Goal: Task Accomplishment & Management: Manage account settings

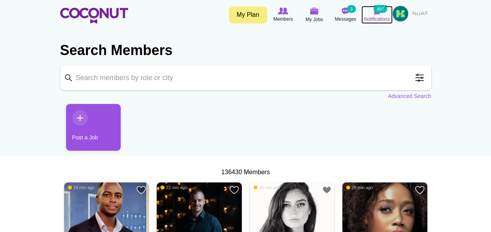
click at [381, 13] on icon at bounding box center [377, 11] width 30 height 9
click at [252, 16] on link "My Plan" at bounding box center [248, 15] width 38 height 17
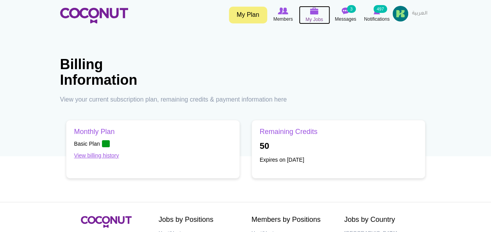
click at [312, 18] on span "My Jobs" at bounding box center [315, 20] width 18 height 8
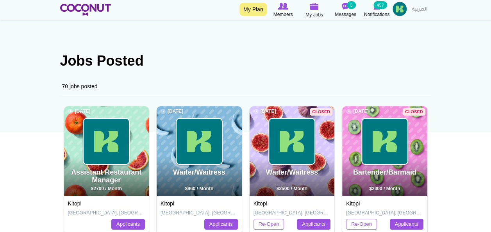
scroll to position [32, 0]
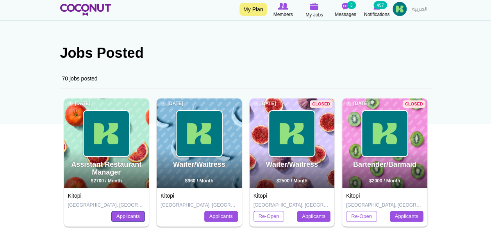
click at [140, 218] on link "Applicants" at bounding box center [128, 216] width 34 height 11
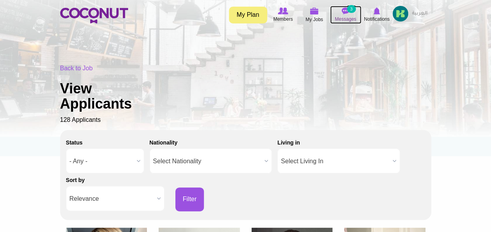
click at [344, 13] on img at bounding box center [346, 10] width 8 height 7
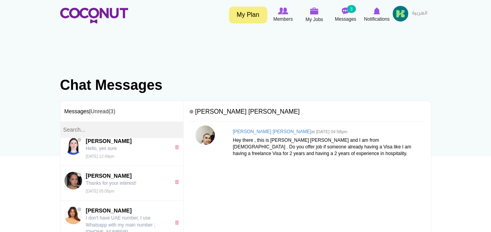
scroll to position [274, 0]
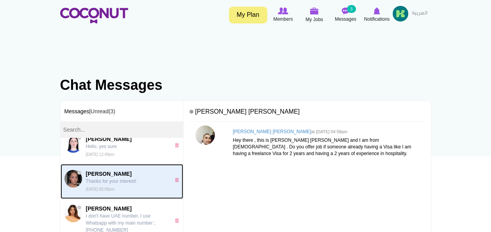
click at [110, 187] on small "[DATE] 05:05pm" at bounding box center [100, 189] width 29 height 4
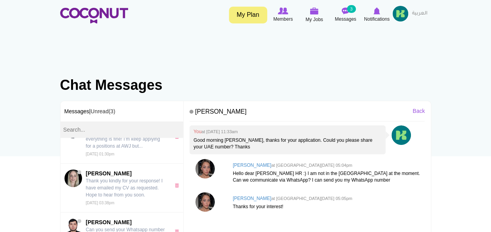
scroll to position [410, 0]
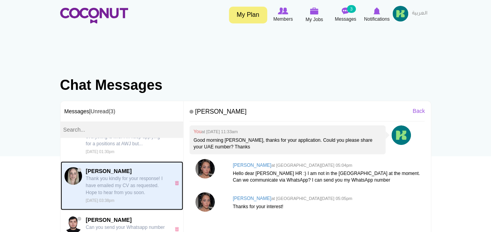
click at [112, 175] on p "Thank you kindly for your response! I have emailed my CV as requested. Hope to …" at bounding box center [126, 185] width 81 height 21
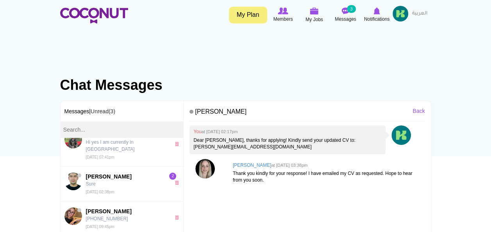
scroll to position [65, 0]
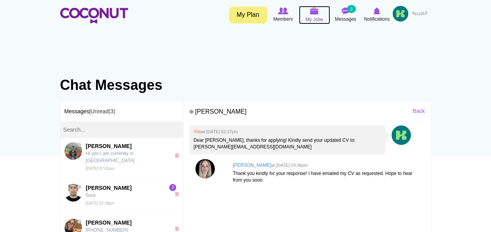
click at [311, 13] on img at bounding box center [314, 10] width 9 height 7
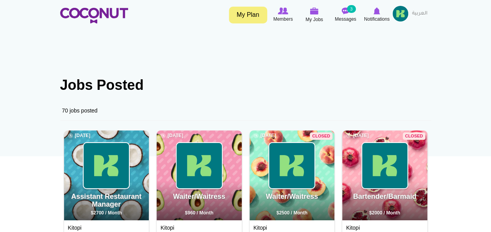
click at [242, 12] on link "My Plan" at bounding box center [248, 15] width 38 height 17
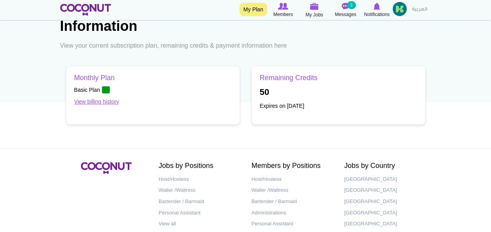
scroll to position [41, 0]
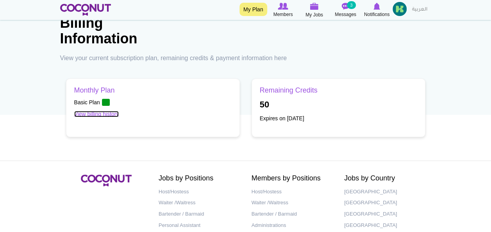
click at [85, 113] on link "View billing history" at bounding box center [96, 114] width 45 height 6
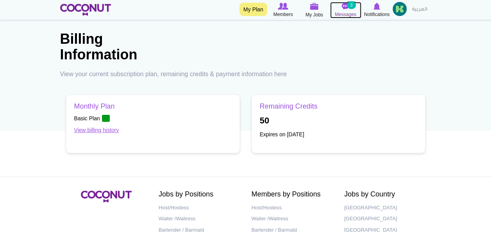
scroll to position [25, 0]
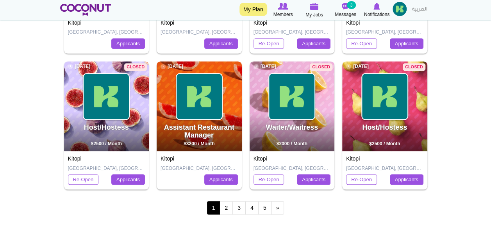
scroll to position [342, 0]
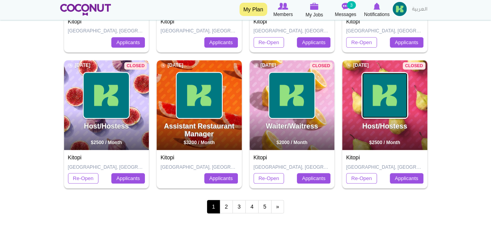
click at [388, 98] on img at bounding box center [384, 95] width 45 height 45
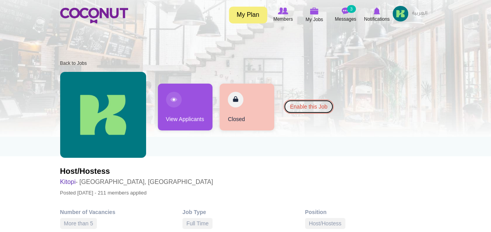
click at [306, 104] on link "Enable this Job" at bounding box center [309, 107] width 50 height 14
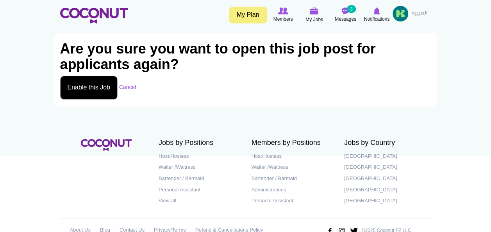
click at [98, 90] on button "Enable this Job" at bounding box center [88, 88] width 57 height 24
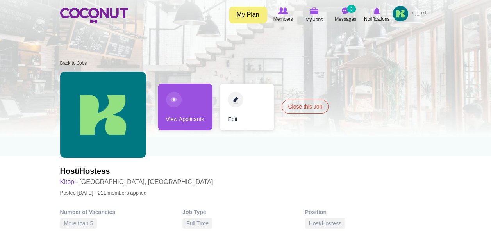
click at [188, 108] on link "View Applicants" at bounding box center [185, 107] width 55 height 47
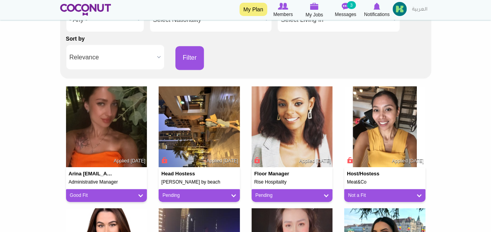
scroll to position [95, 0]
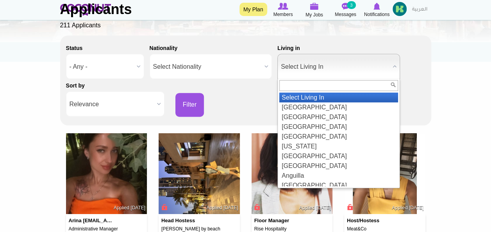
click at [364, 66] on span "Select Living In" at bounding box center [335, 66] width 109 height 25
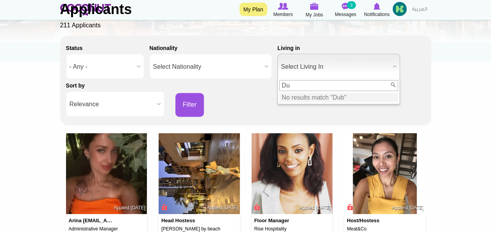
type input "D"
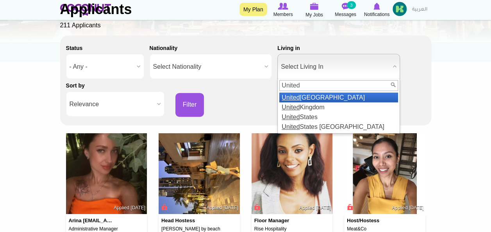
type input "United"
click at [323, 98] on li "United Arab Emirates" at bounding box center [338, 98] width 119 height 10
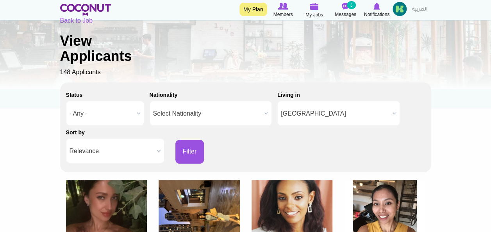
scroll to position [287, 0]
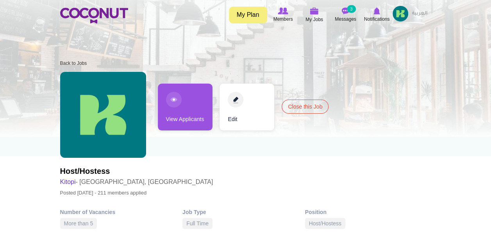
click at [398, 13] on img at bounding box center [401, 14] width 16 height 16
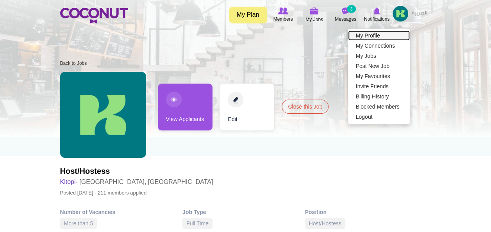
click at [378, 32] on link "My Profile" at bounding box center [379, 35] width 62 height 10
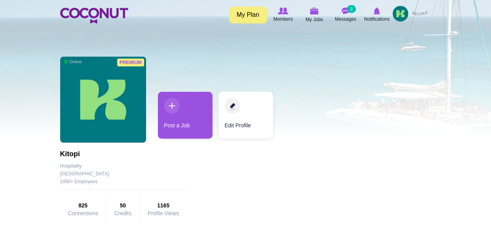
click at [400, 14] on img at bounding box center [401, 14] width 16 height 16
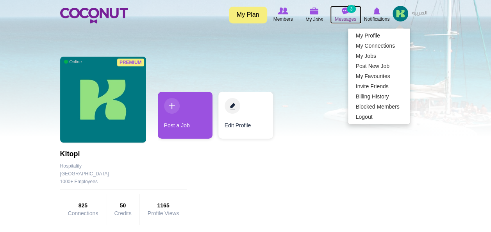
click at [350, 16] on span "Messages" at bounding box center [345, 19] width 21 height 8
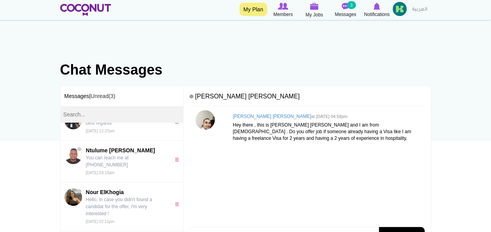
scroll to position [599, 0]
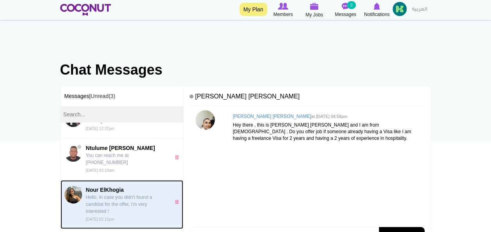
click at [120, 194] on p "Hello, in case you didn't found a candidat for the offer, i'm very interested !" at bounding box center [126, 204] width 81 height 21
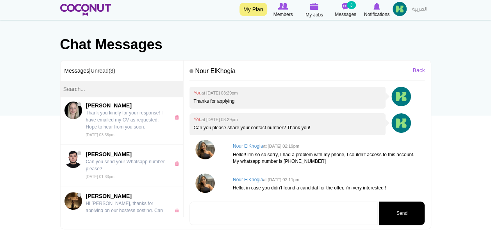
scroll to position [43, 0]
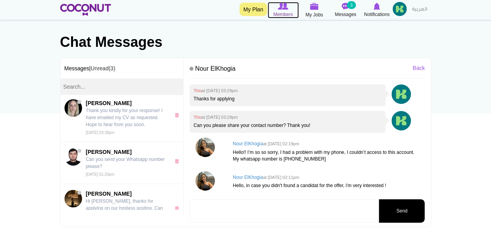
click at [283, 9] on img at bounding box center [283, 6] width 10 height 7
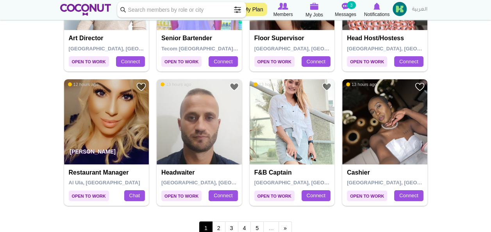
scroll to position [1370, 0]
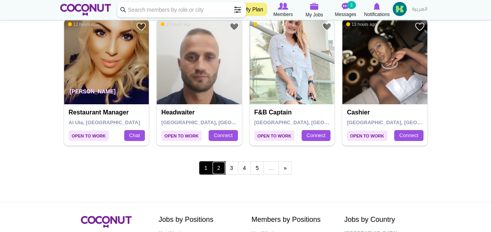
click at [219, 164] on link "2" at bounding box center [218, 167] width 13 height 13
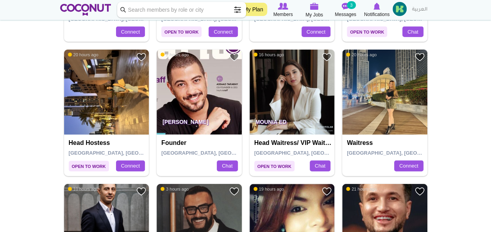
scroll to position [994, 0]
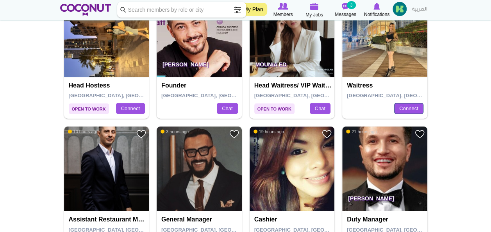
click at [412, 108] on link "Connect" at bounding box center [408, 108] width 29 height 11
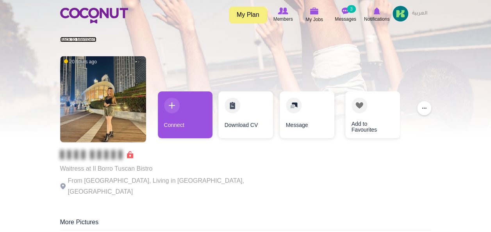
click at [66, 38] on link "Back to Members" at bounding box center [78, 39] width 36 height 5
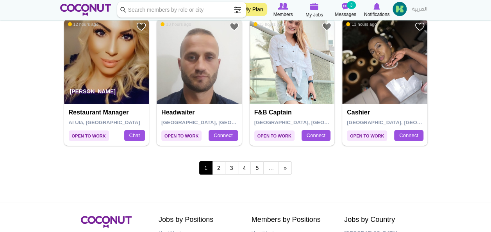
scroll to position [1409, 0]
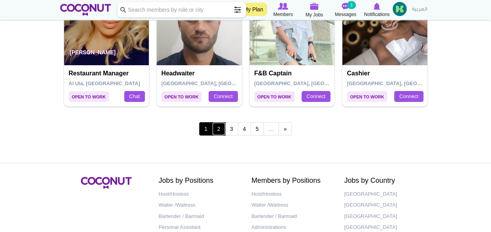
click at [220, 126] on link "2" at bounding box center [218, 128] width 13 height 13
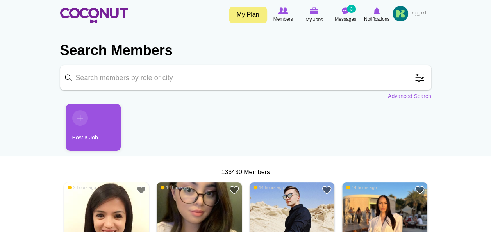
click at [139, 78] on input "Keyword" at bounding box center [245, 77] width 371 height 25
type input "Hostess"
click button "Search" at bounding box center [0, 0] width 0 height 0
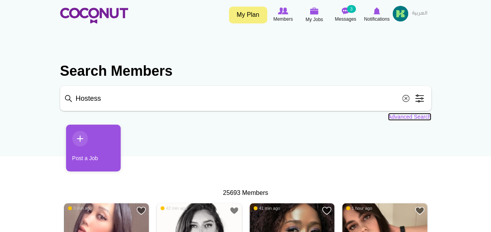
click at [397, 116] on link "Advanced Search" at bounding box center [409, 117] width 43 height 8
click at [396, 116] on link "Advanced Search" at bounding box center [409, 117] width 43 height 8
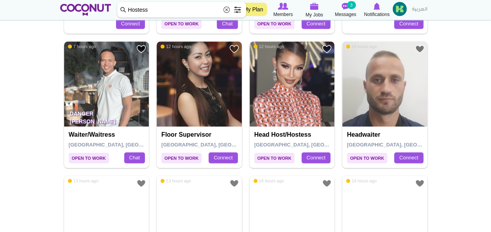
scroll to position [301, 0]
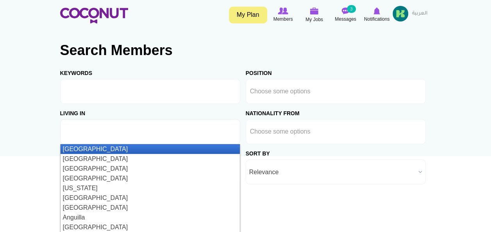
click at [96, 128] on input "text" at bounding box center [99, 131] width 70 height 7
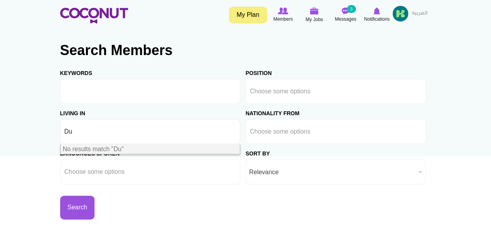
type input "D"
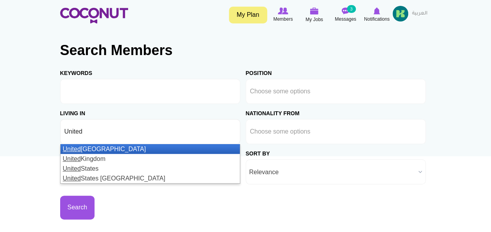
type input "United"
click at [88, 148] on li "[GEOGRAPHIC_DATA]" at bounding box center [150, 149] width 179 height 10
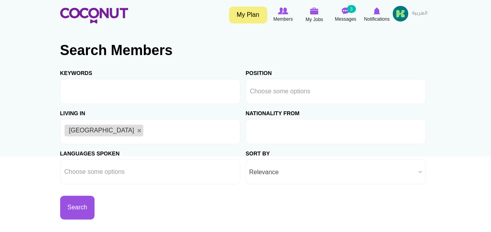
click at [278, 130] on input "text" at bounding box center [285, 131] width 70 height 7
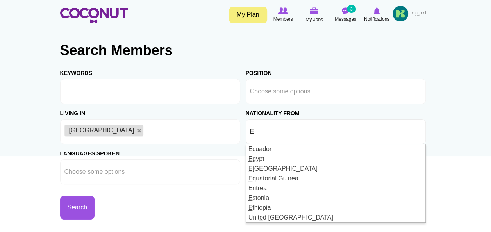
type input "Choose some options"
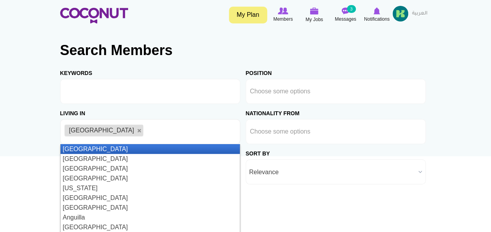
click at [231, 141] on ul "[GEOGRAPHIC_DATA]" at bounding box center [150, 131] width 180 height 25
click at [218, 109] on div "Living in Afghanistan Aland Islands Albania Algeria American Samoa Andorra Ango…" at bounding box center [153, 124] width 186 height 40
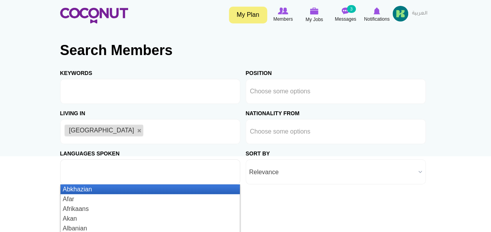
click at [113, 170] on input "text" at bounding box center [99, 171] width 70 height 7
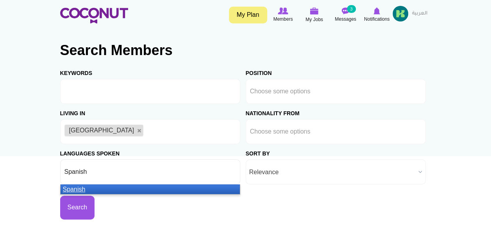
type input "Spanish"
click at [77, 187] on em "Spanish" at bounding box center [74, 189] width 23 height 7
type input "Russian"
click at [75, 189] on em "Russian" at bounding box center [74, 189] width 23 height 7
type input "Italian"
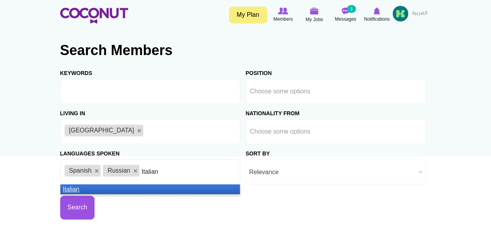
click at [70, 188] on em "Italian" at bounding box center [71, 189] width 17 height 7
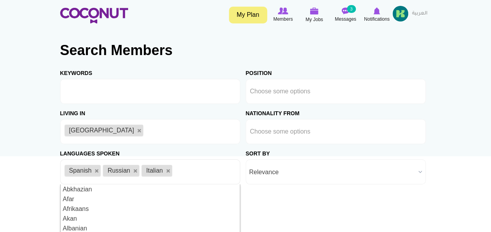
click at [203, 170] on ul "Spanish Russian Italian" at bounding box center [150, 171] width 180 height 25
click at [182, 175] on input "text" at bounding box center [179, 171] width 10 height 7
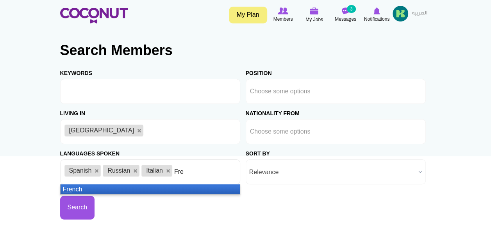
type input "Fre"
click at [66, 189] on em "Fre" at bounding box center [67, 189] width 9 height 7
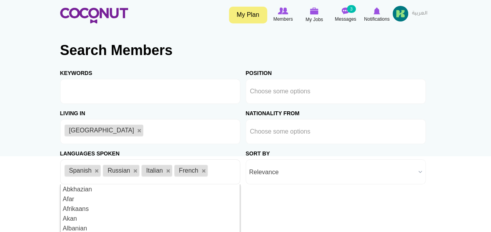
click at [221, 172] on ul "Spanish Russian Italian French" at bounding box center [150, 171] width 180 height 25
click at [219, 172] on input "text" at bounding box center [215, 171] width 10 height 7
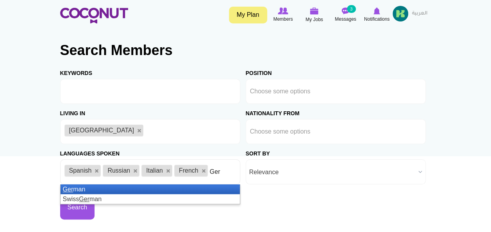
type input "Ger"
click at [74, 188] on li "Ger man" at bounding box center [150, 189] width 179 height 10
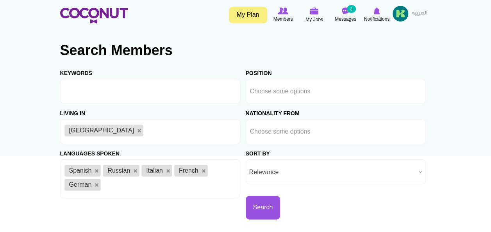
click at [268, 171] on span "Relevance" at bounding box center [332, 172] width 166 height 25
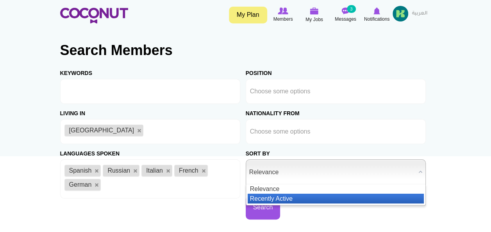
click at [268, 196] on li "Recently Active" at bounding box center [336, 199] width 176 height 10
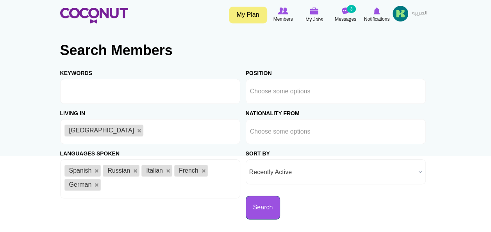
click at [268, 211] on button "Search" at bounding box center [263, 208] width 35 height 24
click at [281, 92] on input "text" at bounding box center [285, 91] width 70 height 7
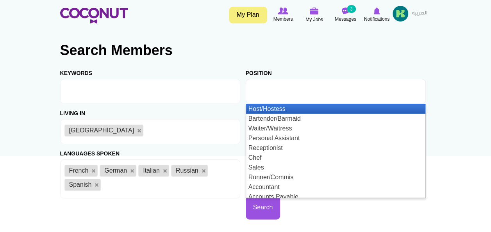
click at [274, 108] on li "Host/Hostess" at bounding box center [335, 109] width 179 height 10
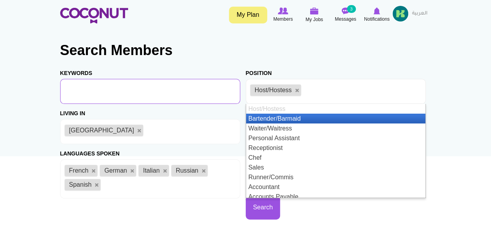
click at [225, 102] on input "Keywords" at bounding box center [150, 91] width 180 height 25
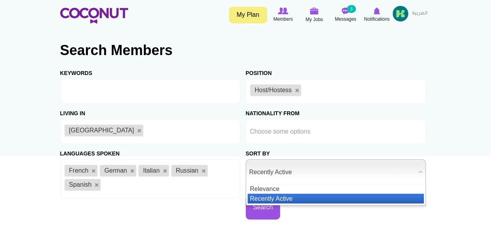
click at [290, 171] on span "Recently Active" at bounding box center [332, 172] width 166 height 25
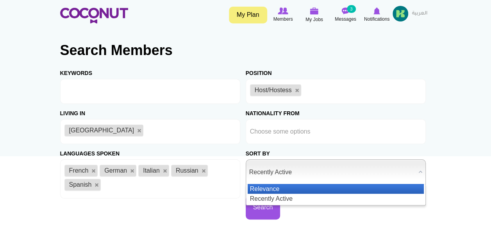
click at [277, 187] on li "Relevance" at bounding box center [336, 189] width 176 height 10
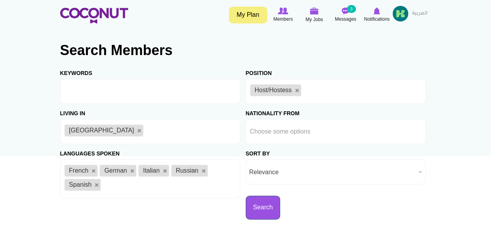
click at [267, 202] on button "Search" at bounding box center [263, 208] width 35 height 24
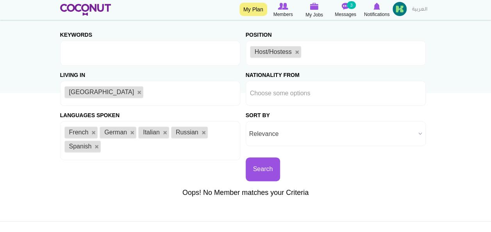
scroll to position [61, 0]
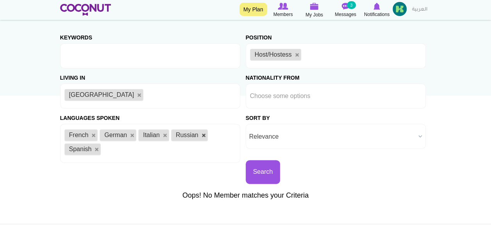
click at [203, 136] on link at bounding box center [204, 135] width 5 height 5
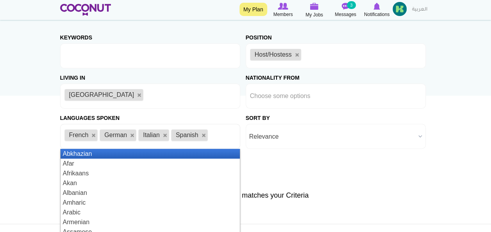
click at [162, 135] on li "Italian" at bounding box center [153, 135] width 31 height 12
click at [165, 136] on link at bounding box center [165, 135] width 5 height 5
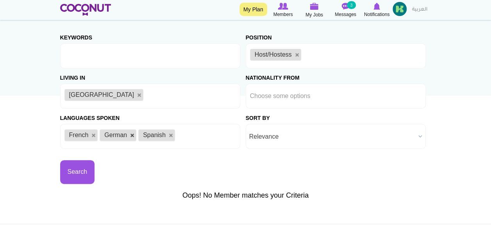
click at [131, 134] on link at bounding box center [132, 135] width 5 height 5
click at [93, 136] on link at bounding box center [93, 135] width 5 height 5
type input "Choose some options"
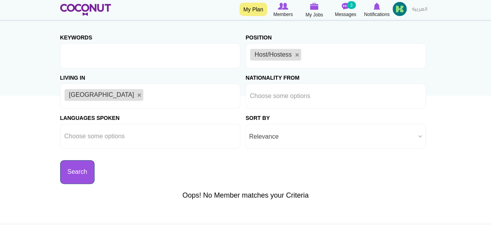
click at [79, 167] on button "Search" at bounding box center [77, 172] width 35 height 24
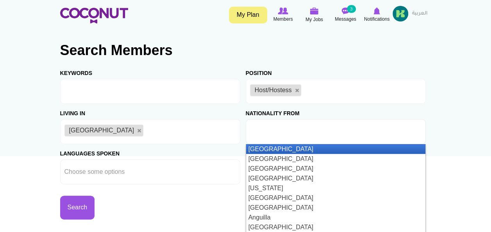
click at [267, 133] on input "text" at bounding box center [285, 131] width 70 height 7
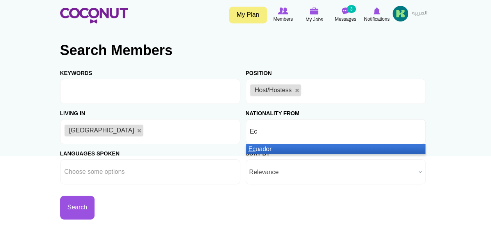
type input "Ec"
click at [262, 147] on li "Ec uador" at bounding box center [335, 149] width 179 height 10
type input "Ita"
click at [254, 149] on em "Ita" at bounding box center [252, 149] width 7 height 7
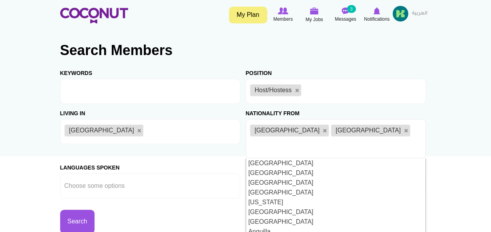
click at [260, 142] on input "text" at bounding box center [255, 145] width 10 height 7
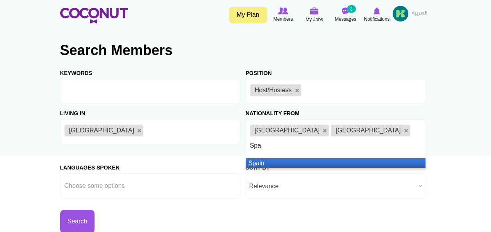
type input "Spa"
click at [256, 158] on li "Spa in" at bounding box center [335, 163] width 179 height 10
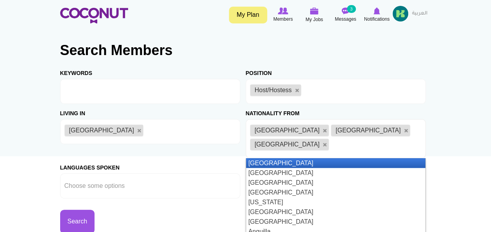
click at [341, 142] on input "text" at bounding box center [336, 145] width 10 height 7
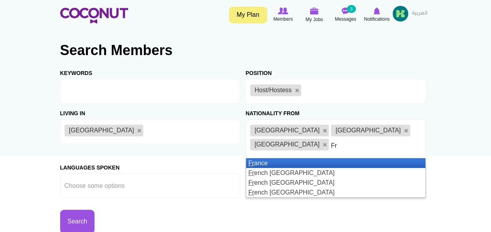
type input "Fr"
click at [259, 158] on li "Fr ance" at bounding box center [335, 163] width 179 height 10
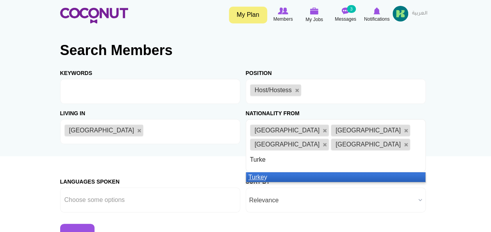
type input "Turke"
click at [262, 174] on em "Turke" at bounding box center [257, 177] width 16 height 7
type input "Ka"
click at [260, 172] on li "Ka zakhstan" at bounding box center [335, 177] width 179 height 10
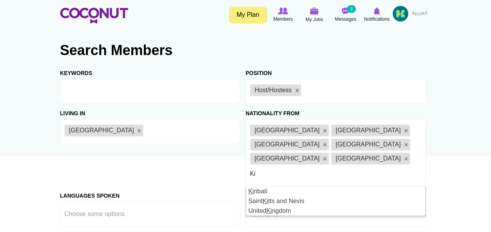
type input "K"
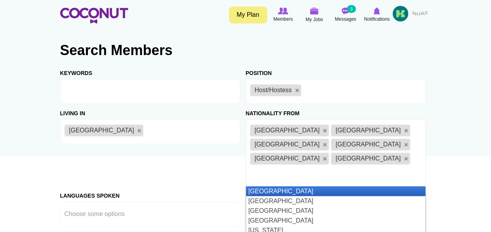
click at [310, 146] on ul "Ecuador Italy Spain France Turkey Kazakhstan" at bounding box center [336, 152] width 180 height 67
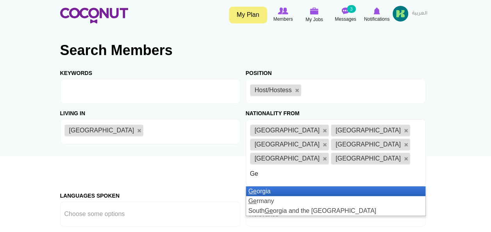
type input "Ge"
click at [258, 186] on li "Ge orgia" at bounding box center [335, 191] width 179 height 10
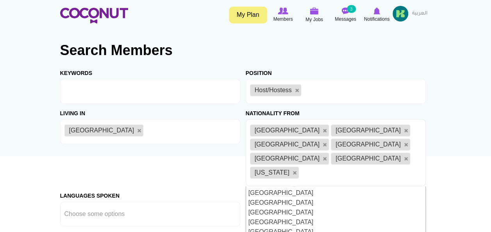
scroll to position [230, 0]
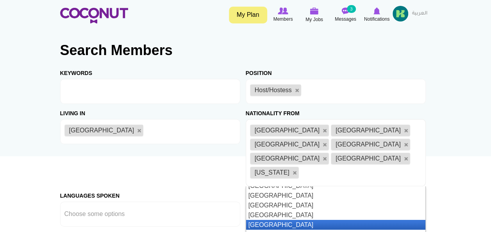
click at [335, 220] on li "[GEOGRAPHIC_DATA]" at bounding box center [335, 225] width 179 height 10
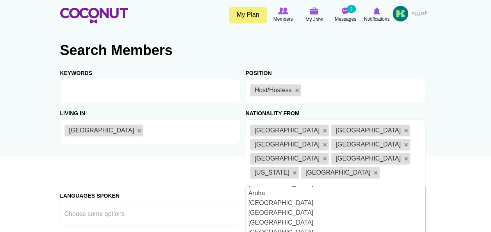
scroll to position [124, 0]
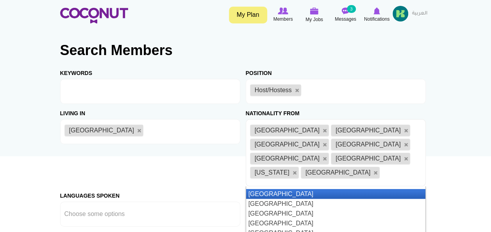
click at [286, 189] on li "Australia" at bounding box center [335, 194] width 179 height 10
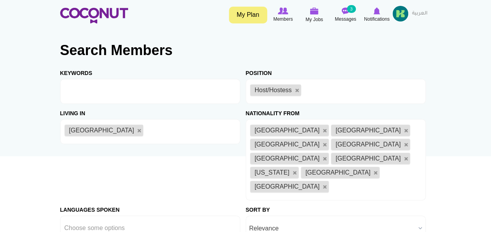
scroll to position [0, 0]
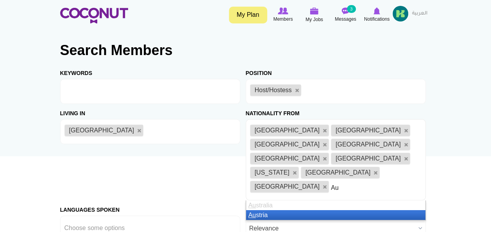
type input "Au"
click at [252, 212] on em "Au" at bounding box center [253, 215] width 8 height 7
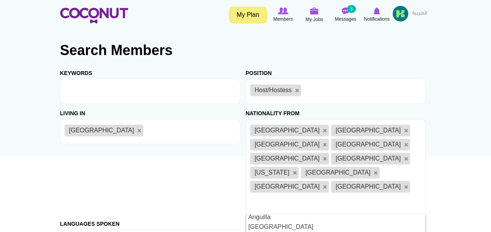
scroll to position [80, 0]
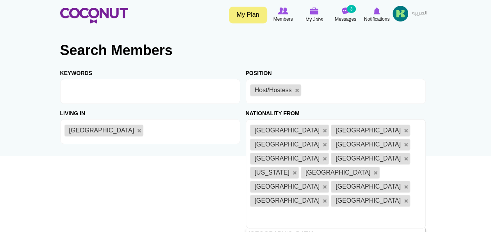
scroll to position [399, 0]
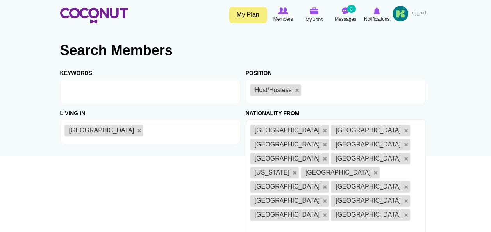
click at [210, 183] on div "Keywords Position Host/Hostess Bartender/Barmaid Waiter/Waitress Personal Assis…" at bounding box center [245, 191] width 371 height 254
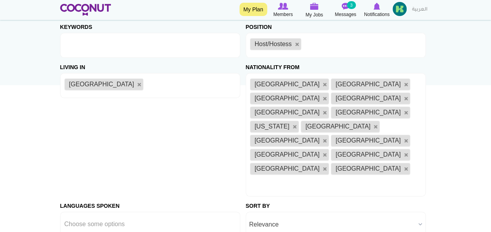
scroll to position [104, 0]
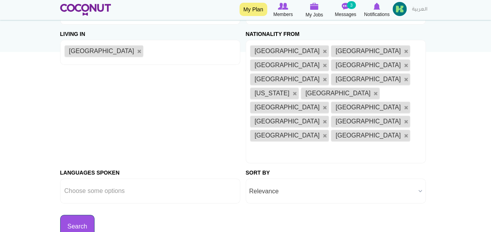
click at [78, 215] on button "Search" at bounding box center [77, 227] width 35 height 24
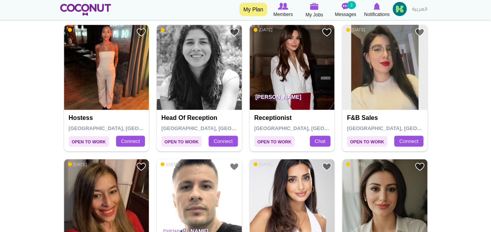
scroll to position [620, 0]
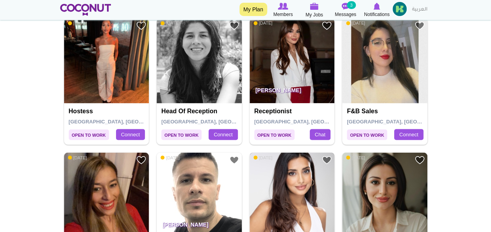
click at [296, 152] on img at bounding box center [292, 194] width 85 height 85
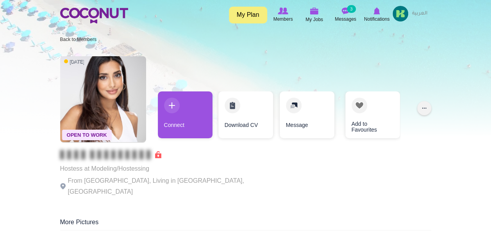
click at [422, 108] on button "..." at bounding box center [424, 108] width 14 height 14
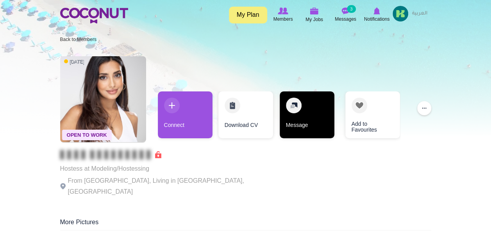
click at [295, 115] on link "Message" at bounding box center [307, 114] width 55 height 47
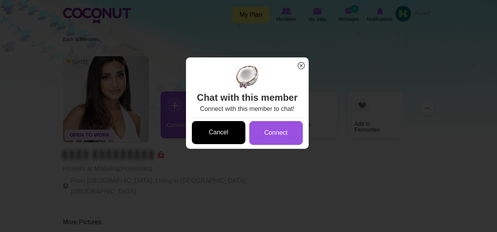
click at [221, 144] on link "Cancel" at bounding box center [219, 132] width 54 height 23
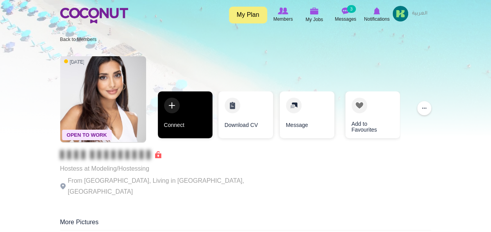
click at [179, 114] on link "Connect" at bounding box center [185, 114] width 55 height 47
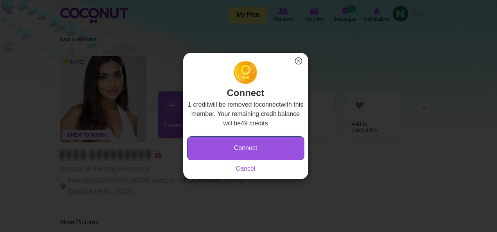
click at [242, 145] on button "Connect" at bounding box center [245, 148] width 117 height 24
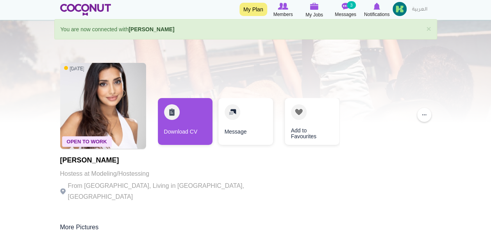
scroll to position [9, 0]
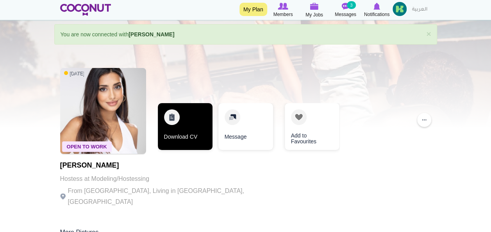
click at [181, 126] on link "Download CV" at bounding box center [185, 126] width 55 height 47
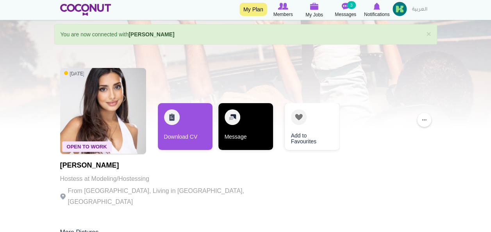
click at [245, 124] on link "Message" at bounding box center [245, 126] width 55 height 47
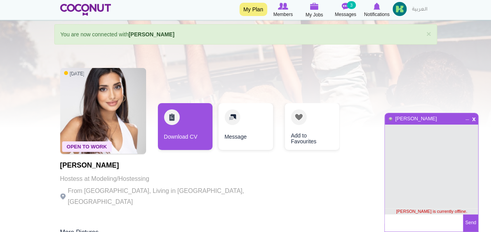
click at [415, 224] on textarea at bounding box center [424, 223] width 78 height 17
type textarea "A"
type textarea "Good afternoon Arzu"
click at [469, 226] on button "Send" at bounding box center [470, 223] width 15 height 17
click at [424, 222] on textarea at bounding box center [424, 223] width 78 height 17
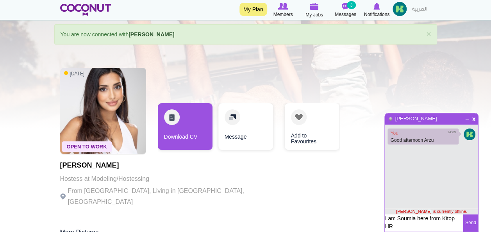
click at [421, 230] on textarea "I am Soumia here from Kitop HR" at bounding box center [424, 223] width 78 height 17
click at [456, 218] on textarea "I am Soumia here from [GEOGRAPHIC_DATA] HR, I was" at bounding box center [424, 223] width 78 height 17
click at [417, 227] on textarea "I am Soumia here from Kitopi HR, I was" at bounding box center [424, 223] width 78 height 17
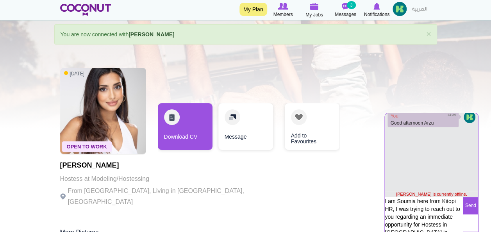
scroll to position [0, 0]
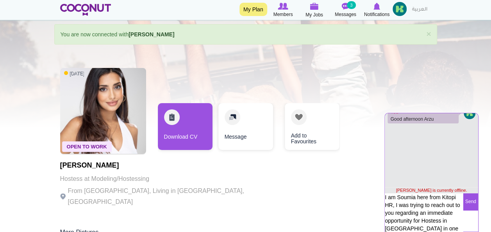
type textarea "I am Soumia here from Kitopi HR, I was trying to reach out to you regarding an …"
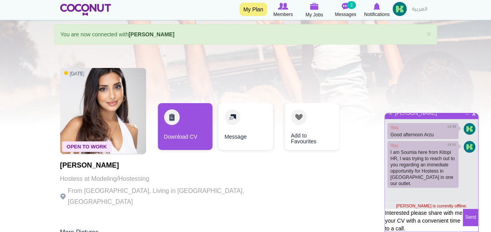
type textarea "Interested please share with me your CV with a convenient time to a call."
click at [469, 217] on button "Send" at bounding box center [470, 217] width 15 height 17
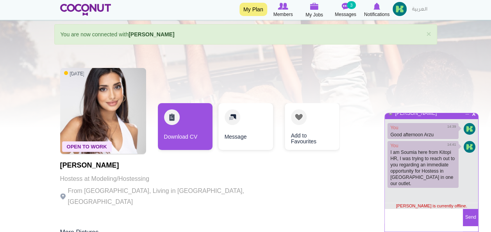
scroll to position [2, 0]
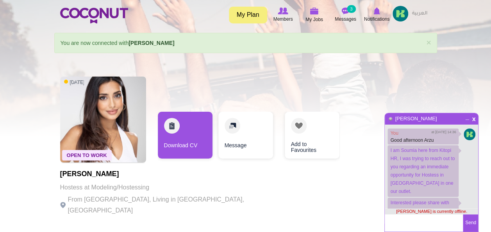
scroll to position [11, 0]
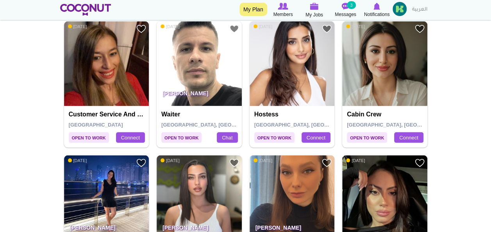
scroll to position [766, 0]
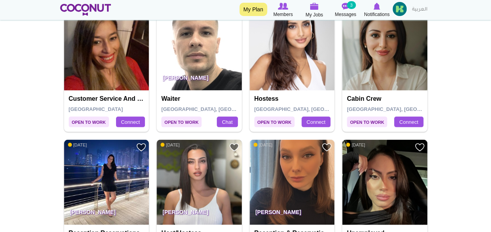
click at [188, 140] on img at bounding box center [199, 182] width 85 height 85
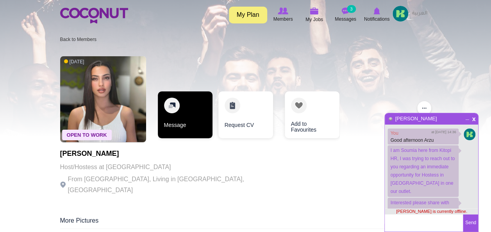
scroll to position [11, 0]
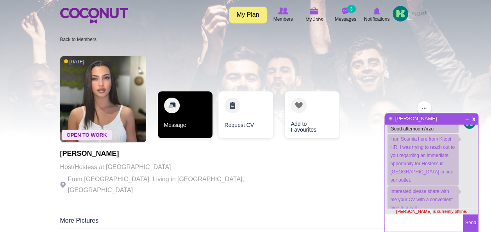
click at [175, 111] on link "Message" at bounding box center [185, 114] width 55 height 47
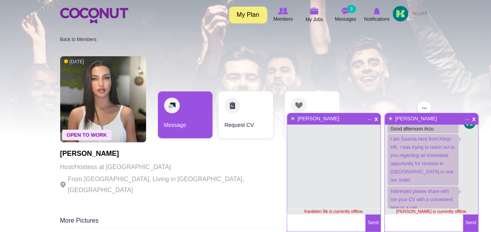
click at [328, 224] on textarea at bounding box center [326, 223] width 78 height 17
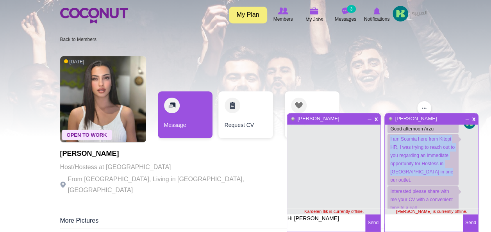
drag, startPoint x: 440, startPoint y: 184, endPoint x: 389, endPoint y: 152, distance: 60.1
click at [389, 152] on p "I am Soumia here from Kitopi HR, I was trying to reach out to you regarding an …" at bounding box center [423, 160] width 71 height 52
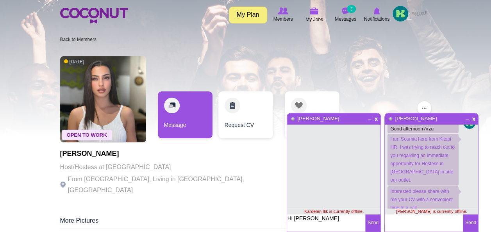
click at [329, 221] on textarea "Hi Kardelen" at bounding box center [326, 223] width 78 height 17
type textarea "Hi Kardelen Good afternoon,"
click at [371, 223] on button "Send" at bounding box center [372, 223] width 15 height 17
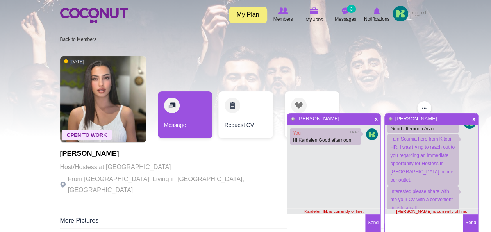
click at [331, 219] on textarea at bounding box center [326, 223] width 78 height 17
paste textarea "Catch 22 Name Designation Email Address Mobile No. JONEL CASAS BRIONES Head Bar…"
drag, startPoint x: 360, startPoint y: 221, endPoint x: 282, endPoint y: 222, distance: 78.2
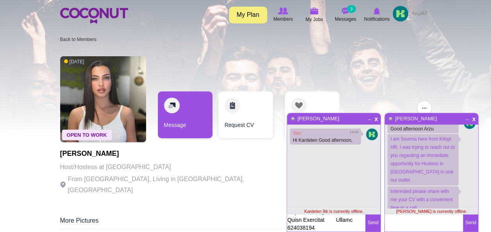
scroll to position [468, 0]
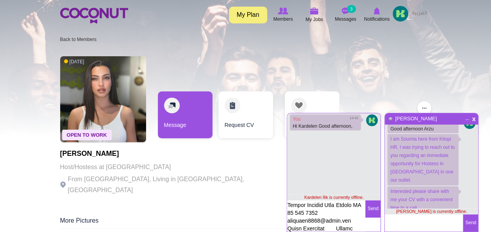
drag, startPoint x: 320, startPoint y: 229, endPoint x: 267, endPoint y: 193, distance: 63.6
drag, startPoint x: 288, startPoint y: 204, endPoint x: 324, endPoint y: 244, distance: 53.7
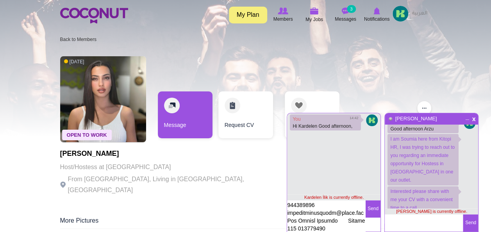
type textarea "Catch 22 Name Designation Email Address Mobile No. JONEL CASAS BRIONES Head Bar…"
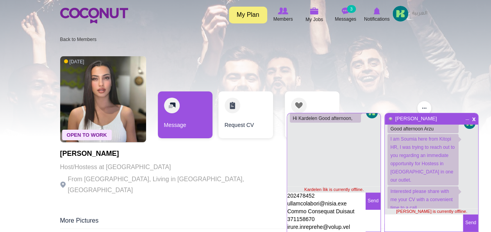
scroll to position [0, 0]
drag, startPoint x: 293, startPoint y: 222, endPoint x: 276, endPoint y: 177, distance: 48.5
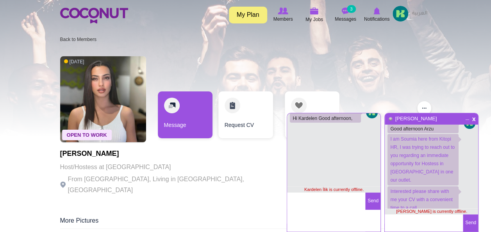
click at [301, 199] on textarea at bounding box center [326, 213] width 78 height 40
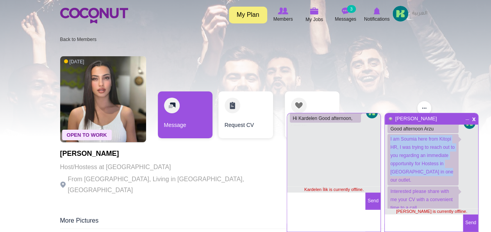
drag, startPoint x: 391, startPoint y: 151, endPoint x: 440, endPoint y: 182, distance: 58.7
click at [440, 182] on p "I am Soumia here from Kitopi HR, I was trying to reach out to you regarding an …" at bounding box center [423, 160] width 71 height 52
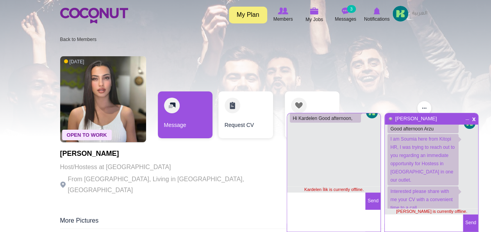
click at [322, 206] on textarea at bounding box center [326, 213] width 78 height 40
paste textarea "Catch 22 Name Designation Email Address Mobile No. JONEL CASAS BRIONES Head Bar…"
type textarea "Catch 22 Name Designation Email Address Mobile No. JONEL CASAS BRIONES Head Bar…"
click at [318, 206] on textarea at bounding box center [326, 212] width 78 height 40
type textarea "I"
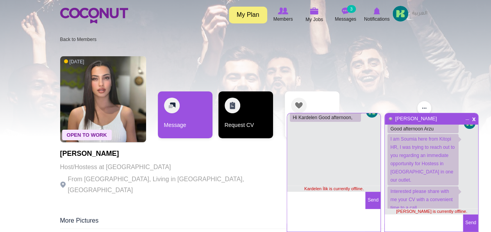
click at [245, 118] on link "Request CV" at bounding box center [245, 114] width 55 height 47
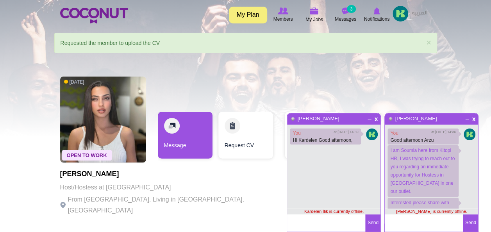
scroll to position [11, 0]
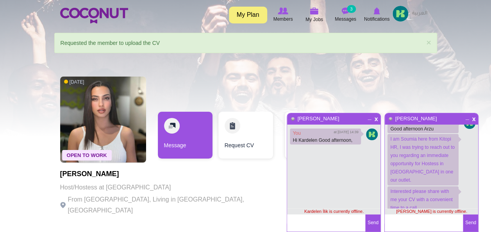
click at [314, 226] on textarea at bounding box center [326, 223] width 78 height 17
type textarea "I"
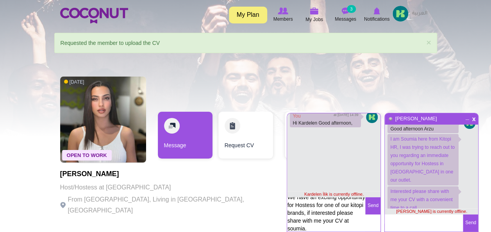
scroll to position [0, 0]
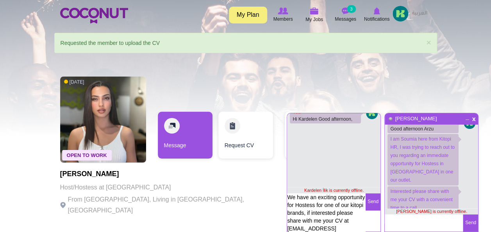
type textarea "We have an exciting opportunity for Hostess for one of our kitopi brands, if in…"
click at [372, 202] on button "Send" at bounding box center [372, 201] width 15 height 17
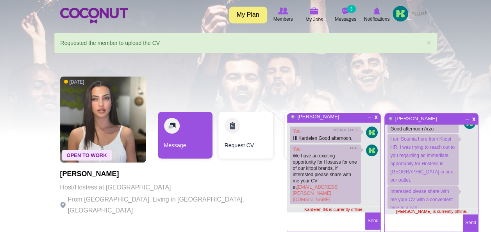
scroll to position [2, 0]
click at [371, 222] on button "Send" at bounding box center [372, 221] width 15 height 17
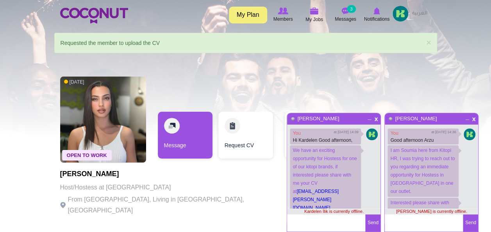
scroll to position [11, 0]
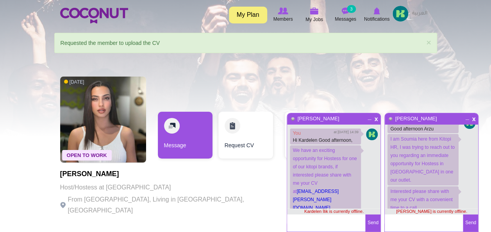
click at [238, 19] on link "My Plan" at bounding box center [248, 15] width 38 height 17
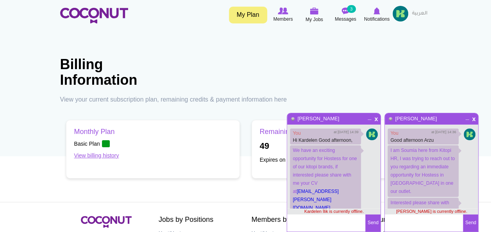
scroll to position [11, 0]
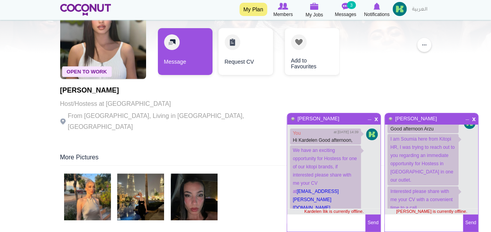
scroll to position [17, 0]
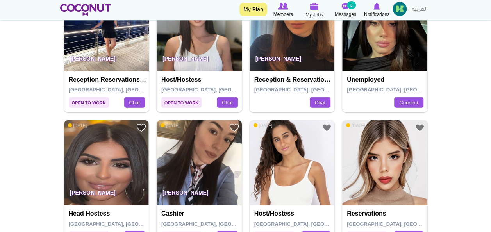
scroll to position [940, 0]
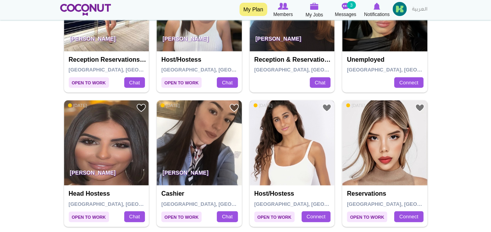
click at [285, 100] on img at bounding box center [292, 142] width 85 height 85
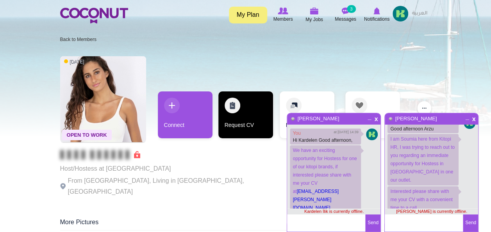
click at [230, 114] on link "Request CV" at bounding box center [245, 114] width 55 height 47
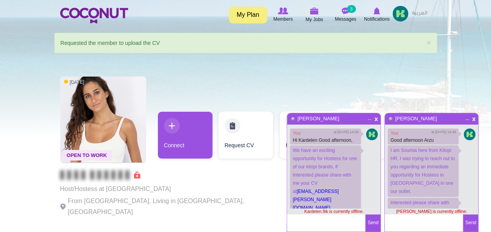
scroll to position [11, 0]
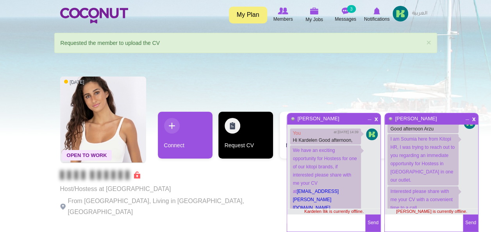
click at [232, 134] on link "Request CV" at bounding box center [245, 135] width 55 height 47
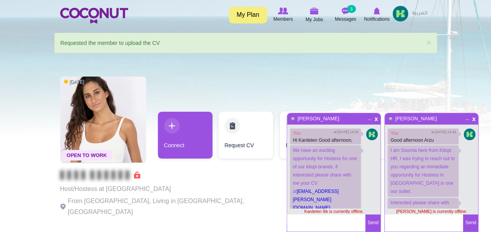
scroll to position [11, 0]
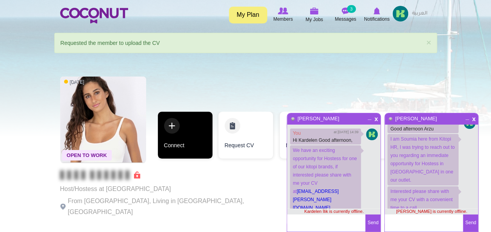
click at [171, 125] on link "Connect" at bounding box center [185, 135] width 55 height 47
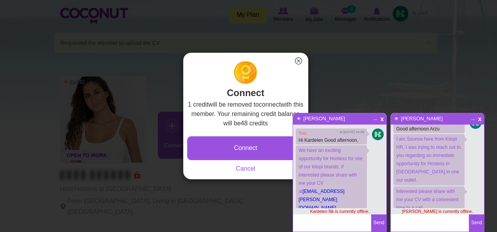
click at [295, 57] on button "×" at bounding box center [299, 61] width 10 height 10
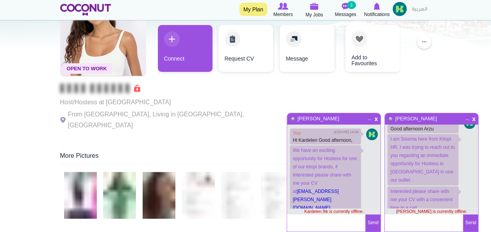
scroll to position [84, 0]
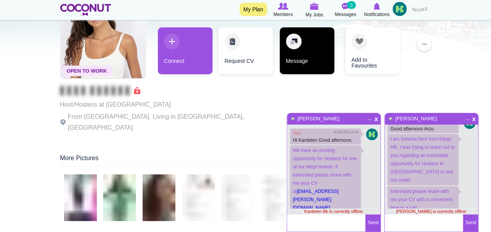
click at [294, 45] on link "Message" at bounding box center [307, 50] width 55 height 47
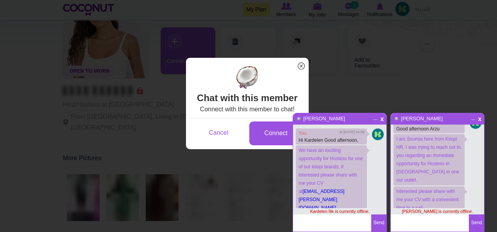
click at [301, 66] on span "x" at bounding box center [301, 66] width 10 height 10
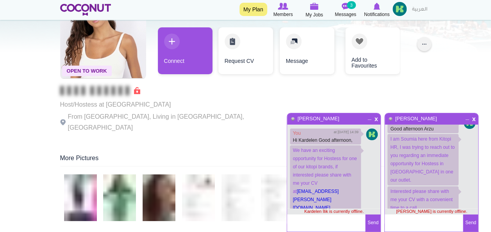
click at [423, 45] on button "..." at bounding box center [424, 44] width 14 height 14
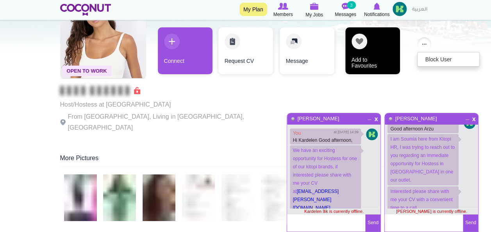
click at [358, 47] on link "Add to Favourites" at bounding box center [373, 50] width 55 height 47
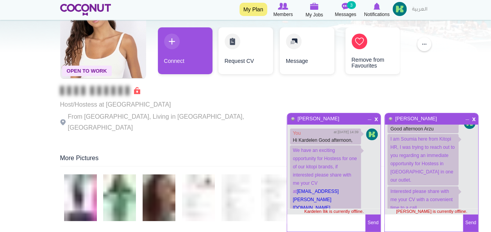
scroll to position [0, 0]
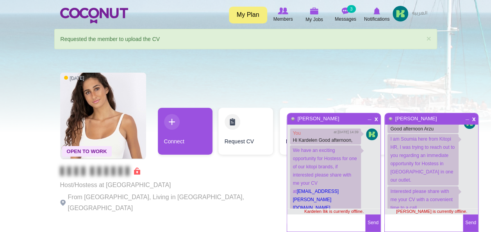
scroll to position [2, 0]
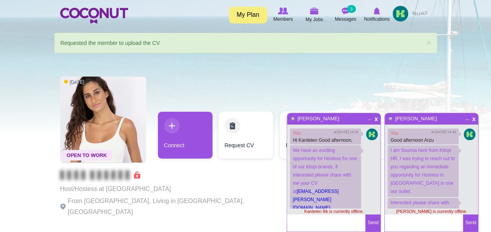
scroll to position [11, 0]
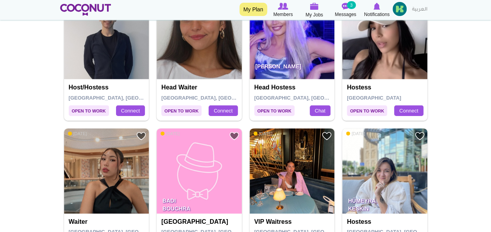
scroll to position [1187, 0]
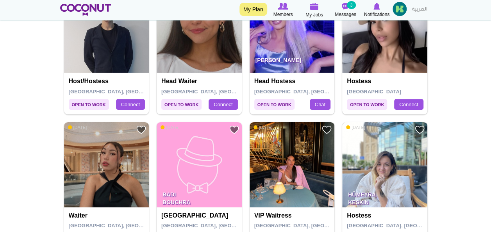
click at [381, 122] on img at bounding box center [384, 164] width 85 height 85
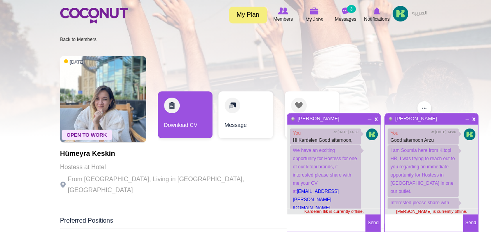
scroll to position [11, 0]
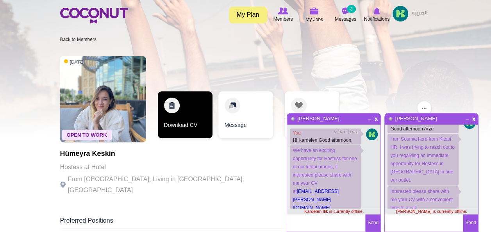
click at [192, 118] on link "Download CV" at bounding box center [185, 114] width 55 height 47
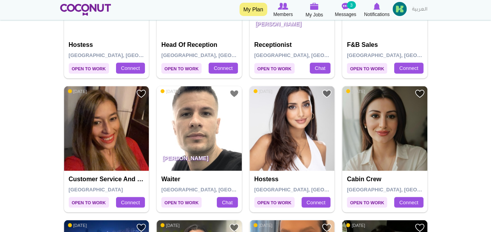
scroll to position [675, 0]
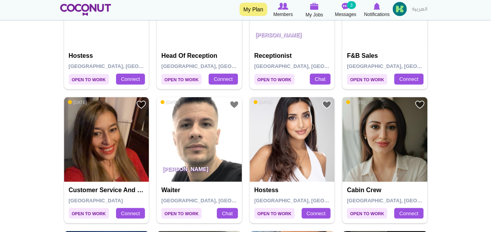
click at [377, 97] on img at bounding box center [384, 139] width 85 height 85
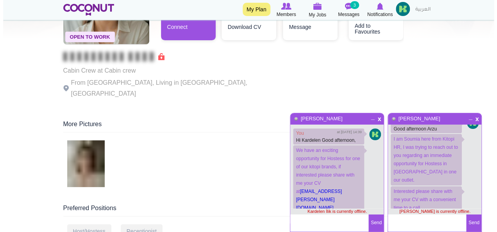
scroll to position [87, 0]
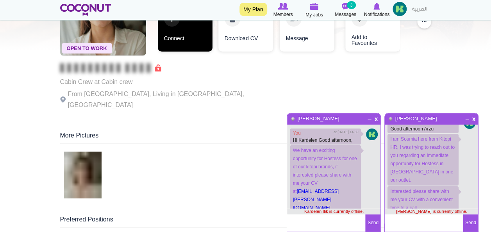
click at [179, 36] on link "Connect" at bounding box center [185, 28] width 55 height 47
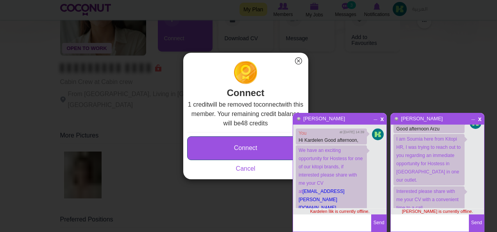
click at [235, 146] on button "Connect" at bounding box center [245, 148] width 117 height 24
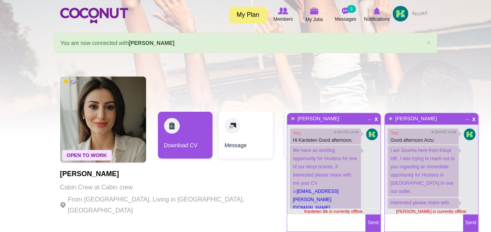
scroll to position [11, 0]
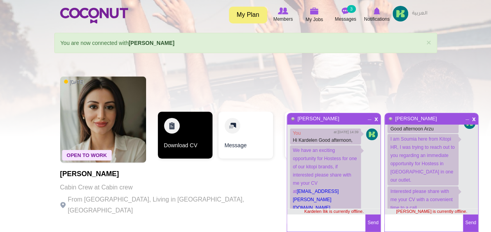
click at [184, 131] on link "Download CV" at bounding box center [185, 135] width 55 height 47
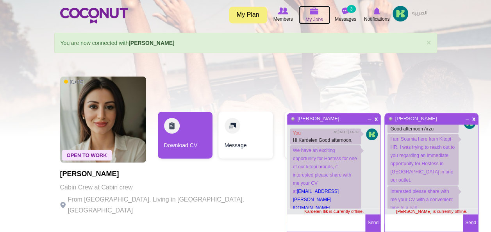
click at [316, 16] on span "My Jobs" at bounding box center [315, 20] width 18 height 8
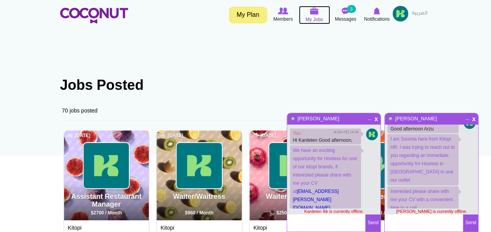
click at [317, 14] on img at bounding box center [314, 10] width 9 height 7
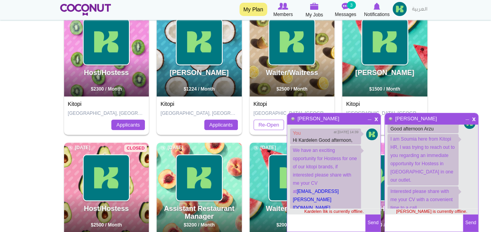
scroll to position [267, 0]
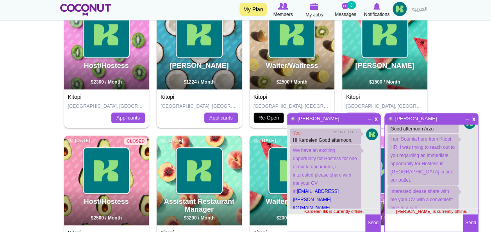
click at [270, 117] on link "Re-Open" at bounding box center [269, 118] width 31 height 11
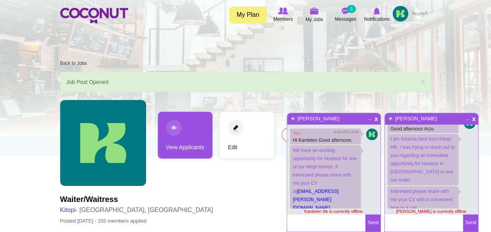
click at [468, 119] on span "_" at bounding box center [467, 117] width 7 height 5
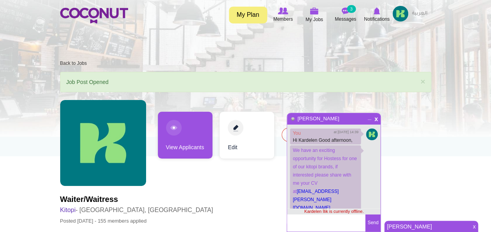
click at [369, 119] on span "_" at bounding box center [370, 117] width 7 height 5
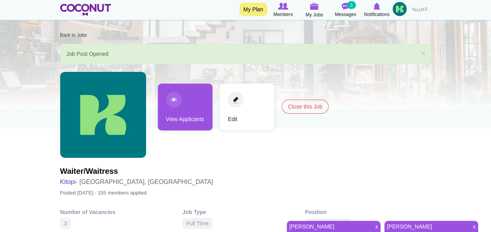
scroll to position [30, 0]
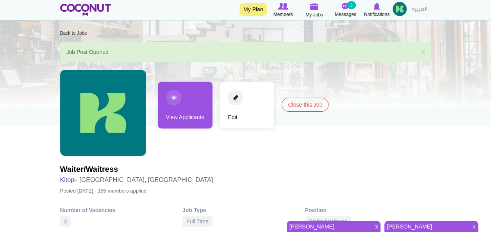
click at [236, 96] on link "Edit" at bounding box center [247, 105] width 55 height 47
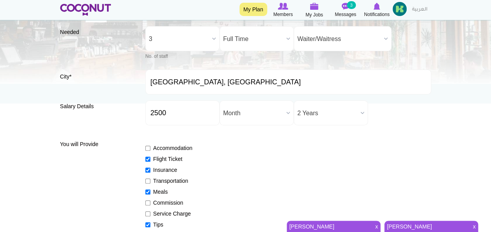
scroll to position [52, 0]
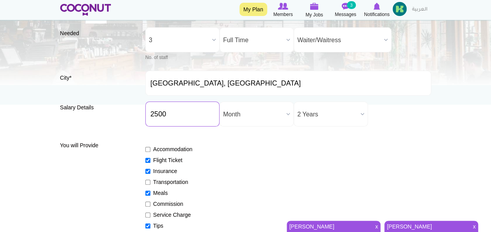
click at [153, 114] on input "2500" at bounding box center [182, 114] width 74 height 25
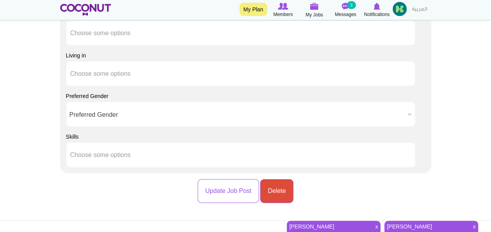
scroll to position [781, 0]
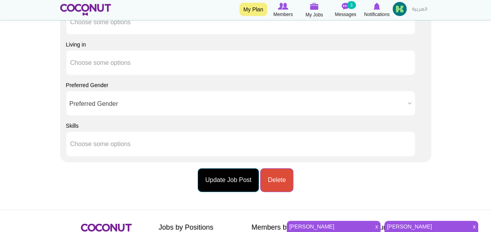
type input "1500"
click at [236, 184] on button "Update Job Post" at bounding box center [228, 180] width 61 height 24
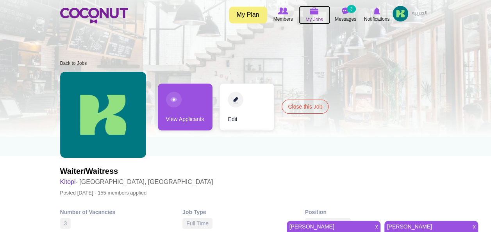
click at [311, 16] on span "My Jobs" at bounding box center [315, 20] width 18 height 8
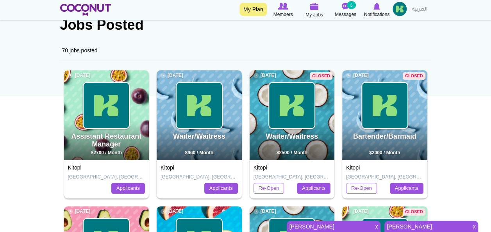
scroll to position [63, 0]
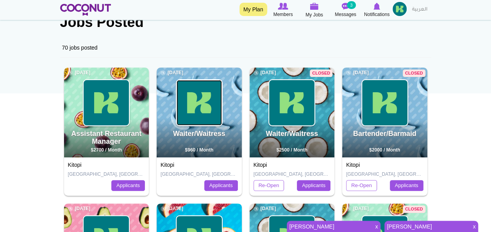
click at [202, 112] on img at bounding box center [199, 102] width 45 height 45
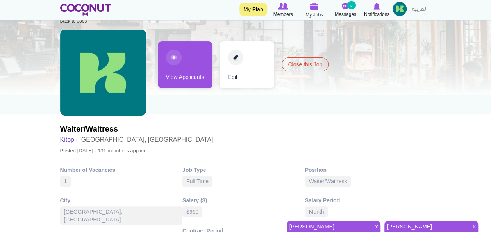
scroll to position [34, 0]
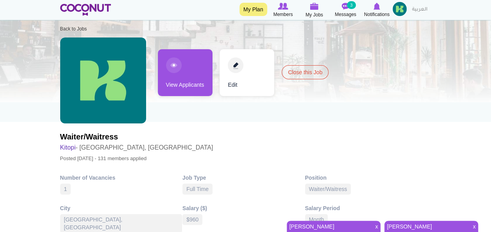
click at [234, 63] on link "Edit" at bounding box center [247, 72] width 55 height 47
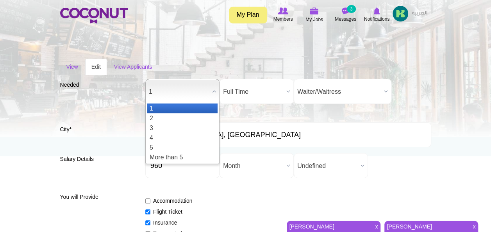
click at [161, 95] on span "1" at bounding box center [179, 91] width 60 height 25
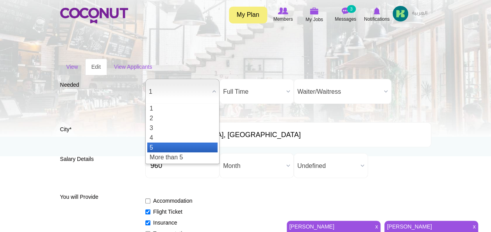
click at [156, 144] on li "5" at bounding box center [182, 148] width 70 height 10
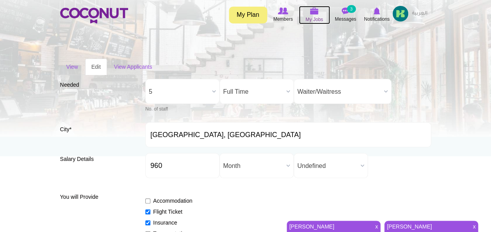
click at [317, 20] on span "My Jobs" at bounding box center [315, 20] width 18 height 8
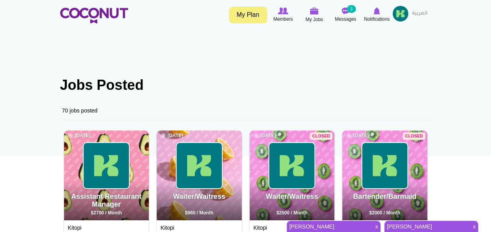
click at [399, 16] on img at bounding box center [401, 14] width 16 height 16
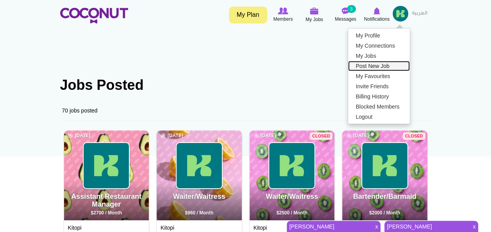
click at [367, 64] on link "Post New Job" at bounding box center [379, 66] width 62 height 10
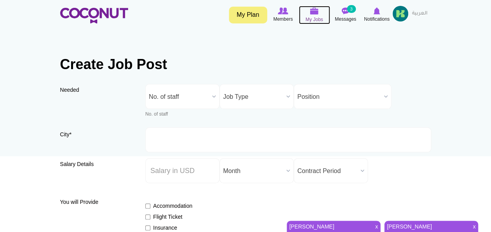
click at [317, 14] on img at bounding box center [314, 10] width 9 height 7
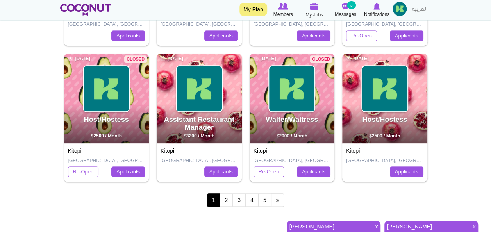
scroll to position [354, 0]
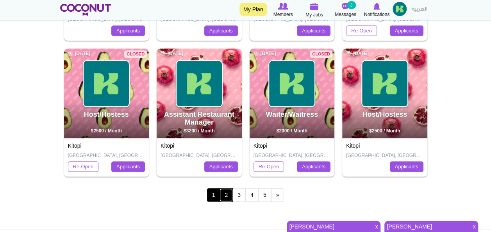
click at [226, 195] on link "2" at bounding box center [226, 194] width 13 height 13
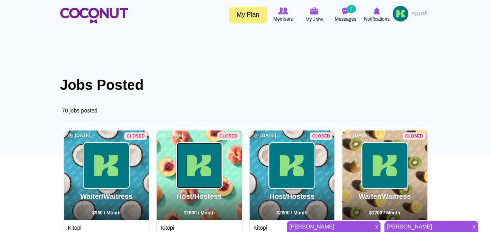
click at [206, 159] on img at bounding box center [199, 165] width 45 height 45
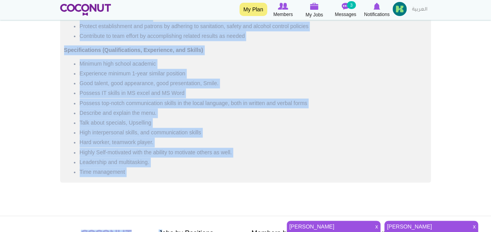
scroll to position [463, 0]
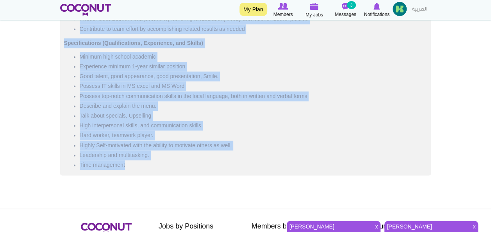
drag, startPoint x: 65, startPoint y: 73, endPoint x: 161, endPoint y: 185, distance: 147.4
copy div "A Hostess or host greets customers as they enter a restaurant, takes their rese…"
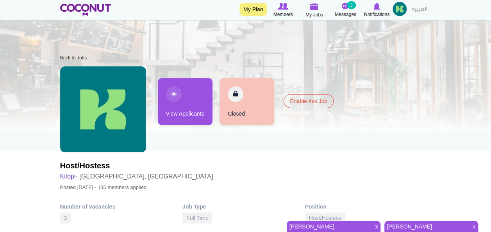
scroll to position [0, 0]
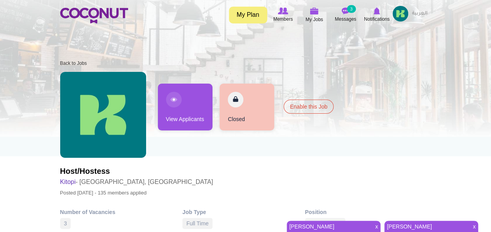
click at [403, 13] on img at bounding box center [401, 14] width 16 height 16
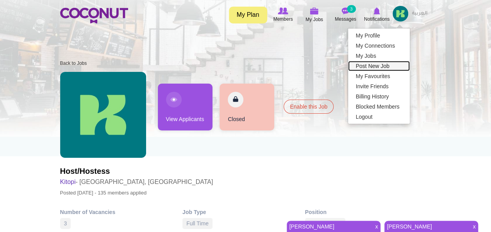
click at [373, 65] on link "Post New Job" at bounding box center [379, 66] width 62 height 10
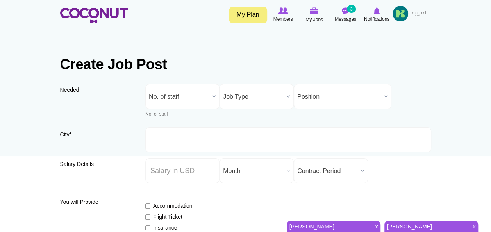
click at [80, 92] on h3 "Needed" at bounding box center [97, 90] width 74 height 6
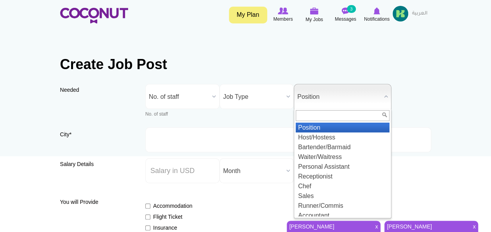
click at [318, 98] on span "Position" at bounding box center [339, 96] width 84 height 25
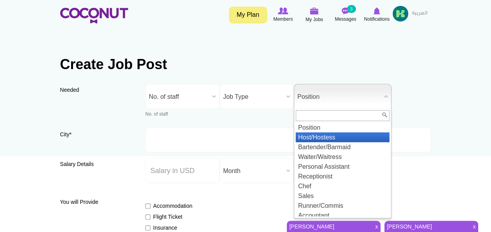
click at [312, 137] on li "Host/Hostess" at bounding box center [343, 137] width 94 height 10
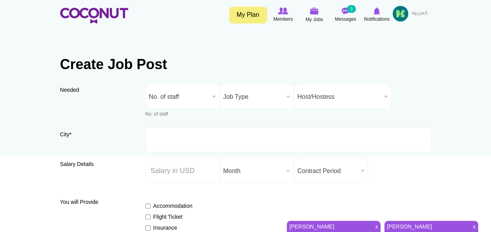
click at [154, 115] on div "No. of staff" at bounding box center [182, 114] width 74 height 7
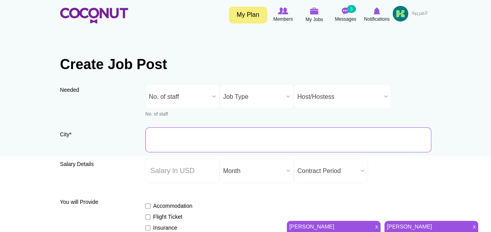
click at [153, 142] on input "City *" at bounding box center [288, 139] width 286 height 25
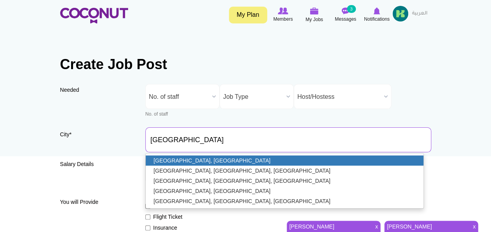
type input "[GEOGRAPHIC_DATA], [GEOGRAPHIC_DATA]"
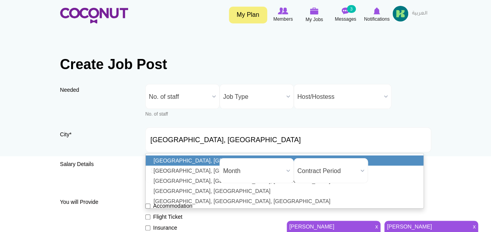
click at [160, 159] on link "[GEOGRAPHIC_DATA], [GEOGRAPHIC_DATA]" at bounding box center [285, 161] width 278 height 10
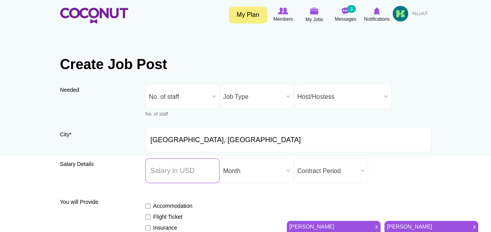
click at [187, 170] on input "Salary ($) *" at bounding box center [182, 170] width 74 height 25
type input "2000"
click at [102, 137] on label "City *" at bounding box center [97, 137] width 74 height 13
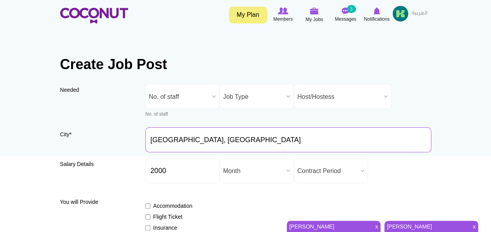
click at [145, 137] on input "[GEOGRAPHIC_DATA], [GEOGRAPHIC_DATA]" at bounding box center [288, 139] width 286 height 25
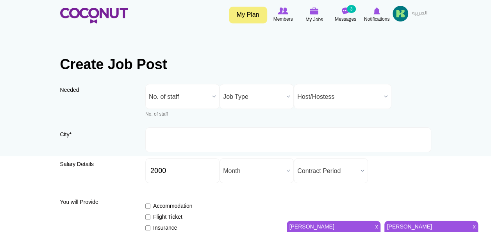
click at [363, 170] on b at bounding box center [363, 171] width 10 height 24
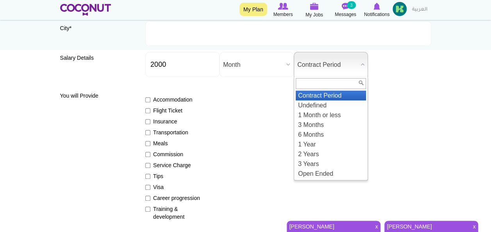
scroll to position [112, 0]
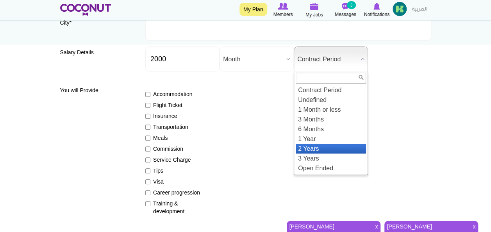
click at [328, 145] on li "2 Years" at bounding box center [331, 149] width 70 height 10
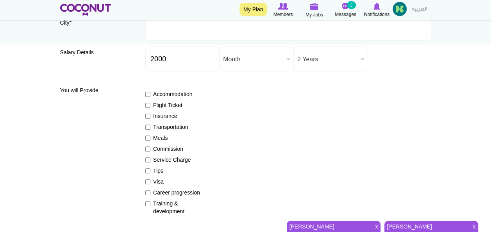
click at [154, 105] on label "Flight Ticket" at bounding box center [173, 105] width 57 height 8
click at [150, 105] on input "Flight Ticket" at bounding box center [147, 105] width 5 height 5
checkbox input "true"
click at [149, 136] on input "Meals" at bounding box center [147, 138] width 5 height 5
checkbox input "true"
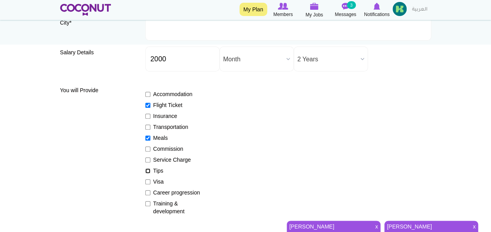
click at [148, 170] on input "Tips" at bounding box center [147, 170] width 5 height 5
checkbox input "true"
click at [147, 205] on input "Training & development" at bounding box center [147, 203] width 5 height 5
checkbox input "true"
click at [147, 195] on input "Career progression" at bounding box center [147, 192] width 5 height 5
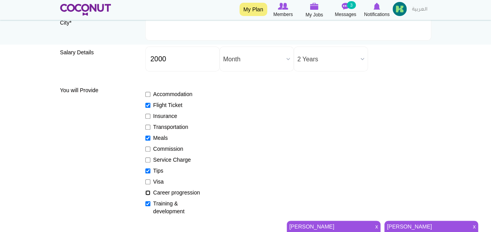
checkbox input "true"
click at [147, 183] on input "Visa" at bounding box center [147, 181] width 5 height 5
checkbox input "true"
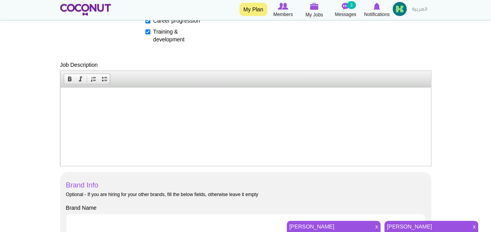
scroll to position [285, 0]
click at [199, 110] on html at bounding box center [245, 98] width 371 height 24
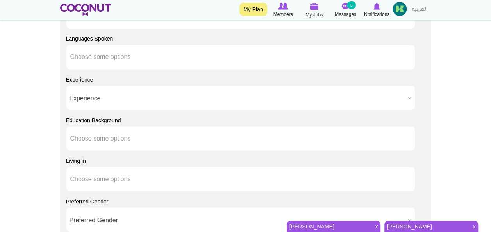
scroll to position [671, 0]
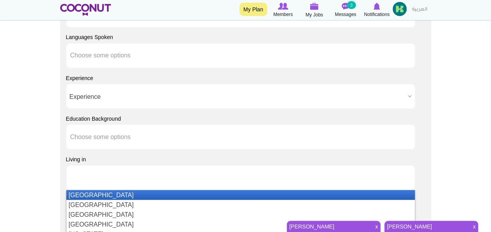
click at [107, 179] on input "text" at bounding box center [105, 177] width 70 height 7
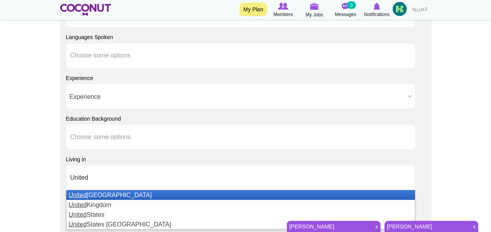
type input "United"
click at [85, 192] on em "United" at bounding box center [78, 195] width 18 height 7
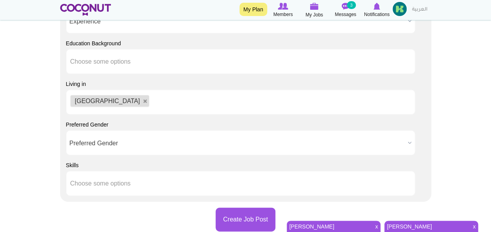
scroll to position [754, 0]
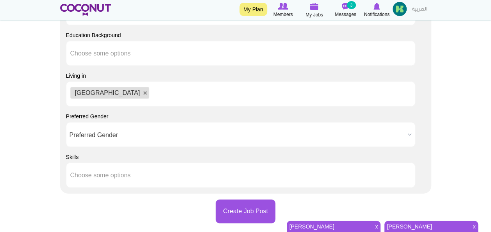
click at [180, 135] on span "Preferred Gender" at bounding box center [238, 135] width 336 height 25
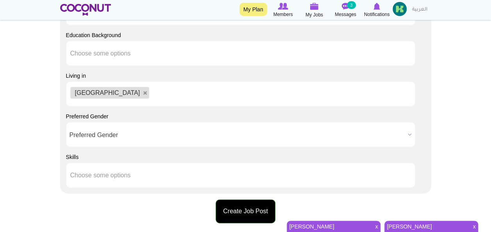
click at [246, 206] on button "Create Job Post" at bounding box center [246, 212] width 60 height 24
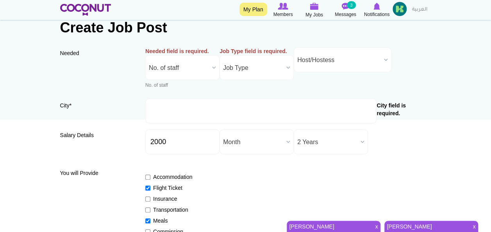
scroll to position [0, 0]
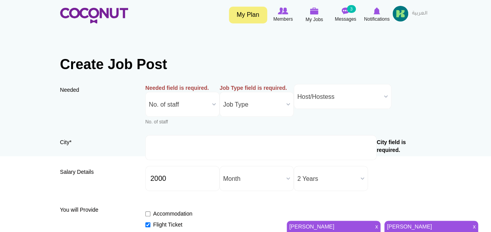
click at [188, 87] on label "Needed field is required." at bounding box center [182, 88] width 74 height 8
click at [0, 0] on select "No. of staff 1 2 3 4 5 More than 5" at bounding box center [0, 0] width 0 height 0
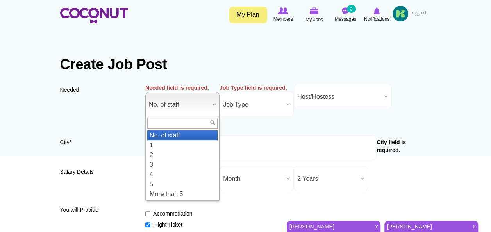
click at [173, 102] on span "No. of staff" at bounding box center [179, 104] width 60 height 25
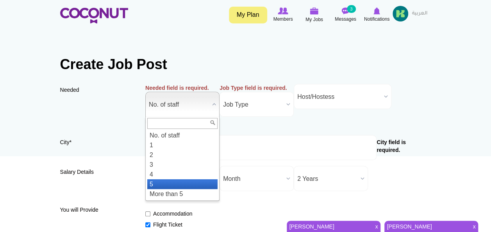
click at [161, 183] on li "5" at bounding box center [182, 184] width 70 height 10
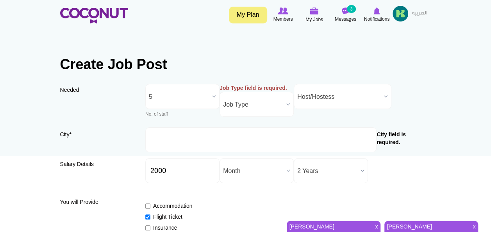
click at [258, 101] on span "Job Type" at bounding box center [253, 104] width 60 height 25
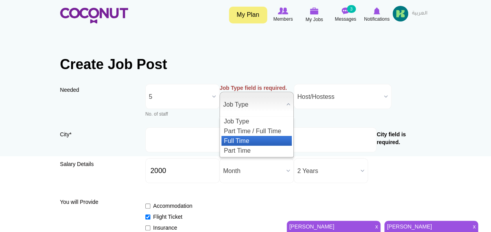
click at [246, 140] on li "Full Time" at bounding box center [257, 141] width 70 height 10
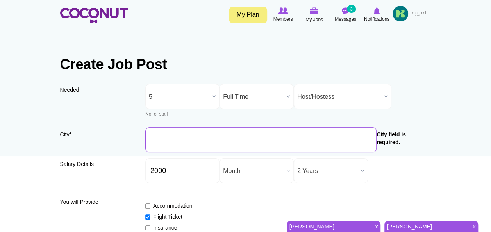
click at [188, 143] on input "City *" at bounding box center [260, 139] width 231 height 25
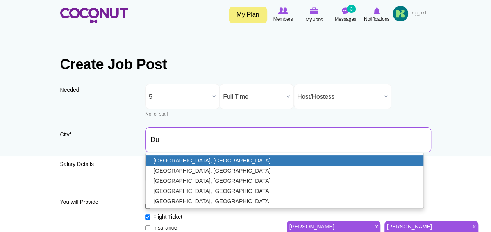
type input "[GEOGRAPHIC_DATA], [GEOGRAPHIC_DATA]"
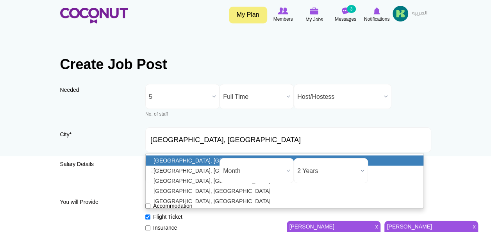
click at [188, 159] on link "[GEOGRAPHIC_DATA], [GEOGRAPHIC_DATA]" at bounding box center [285, 161] width 278 height 10
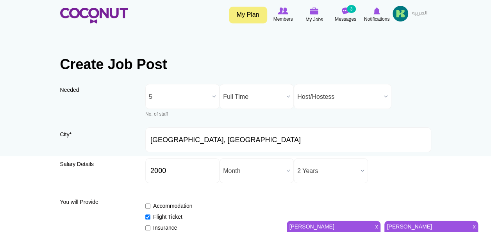
click at [364, 169] on b at bounding box center [363, 171] width 10 height 24
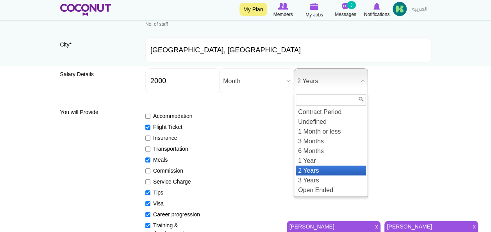
scroll to position [97, 0]
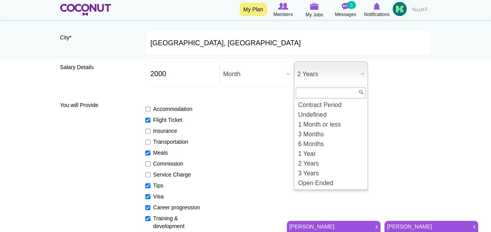
click at [275, 124] on div "Accommodation Flight Ticket Insurance Transportation Meals Commission Service C…" at bounding box center [288, 164] width 286 height 132
click at [360, 74] on b at bounding box center [363, 74] width 10 height 24
click at [335, 104] on li "Contract Period" at bounding box center [331, 105] width 70 height 10
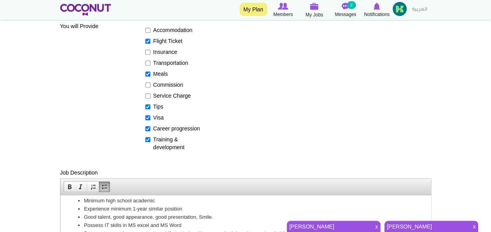
scroll to position [170, 0]
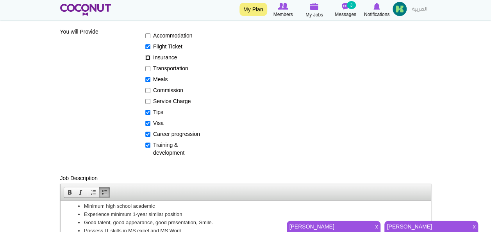
click at [147, 57] on input "Insurance" at bounding box center [147, 57] width 5 height 5
checkbox input "true"
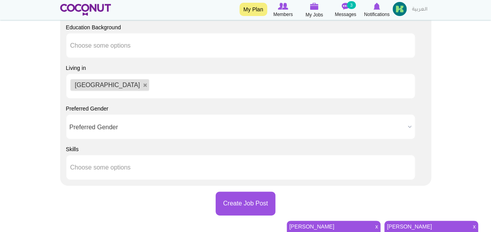
scroll to position [784, 0]
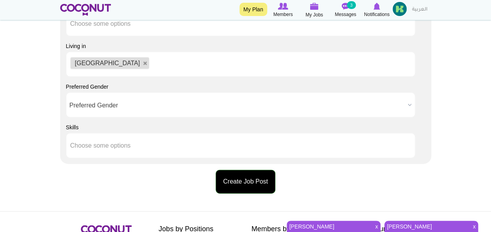
click at [224, 178] on button "Create Job Post" at bounding box center [246, 182] width 60 height 24
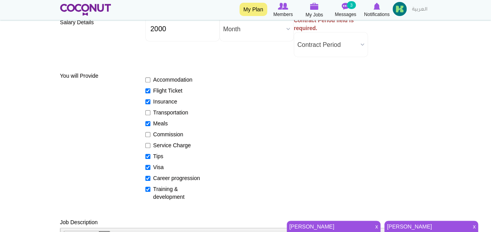
scroll to position [111, 0]
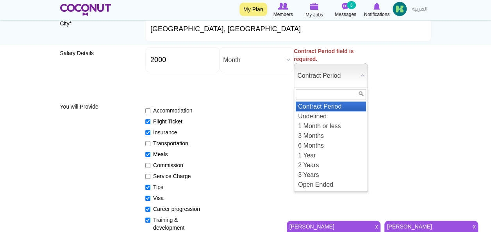
click at [321, 77] on span "Contract Period" at bounding box center [327, 75] width 60 height 25
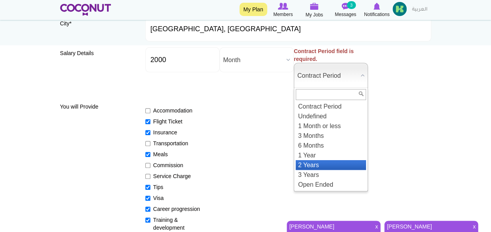
click at [308, 164] on li "2 Years" at bounding box center [331, 165] width 70 height 10
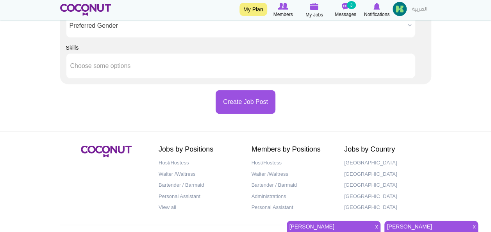
scroll to position [867, 0]
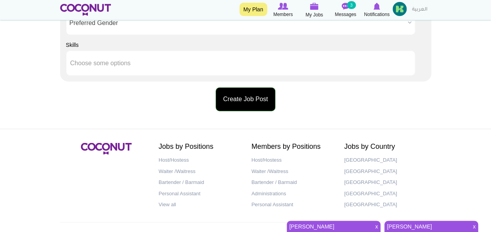
click at [243, 99] on button "Create Job Post" at bounding box center [246, 100] width 60 height 24
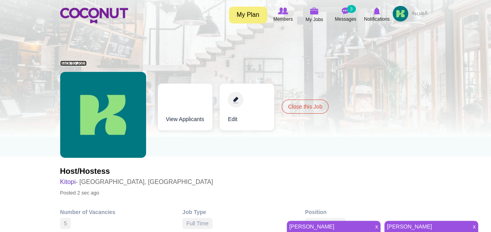
click at [81, 64] on link "Back to Jobs" at bounding box center [73, 63] width 27 height 5
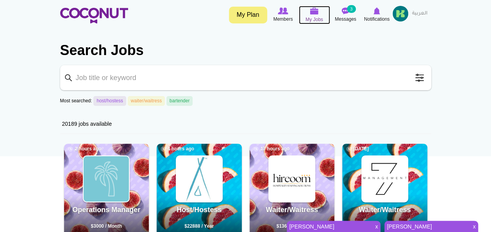
click at [310, 14] on img at bounding box center [314, 10] width 9 height 7
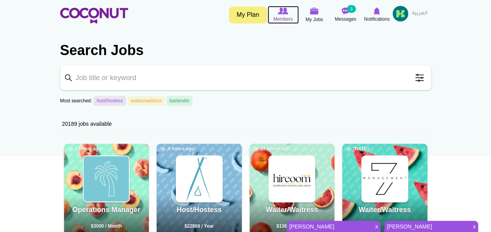
click at [285, 13] on img at bounding box center [283, 10] width 10 height 7
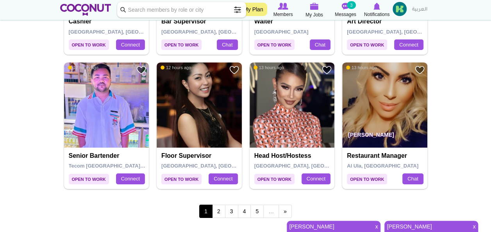
scroll to position [1359, 0]
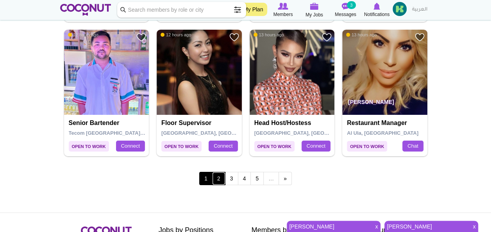
click at [217, 174] on link "2" at bounding box center [218, 178] width 13 height 13
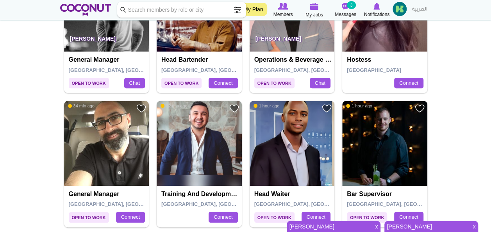
scroll to position [196, 0]
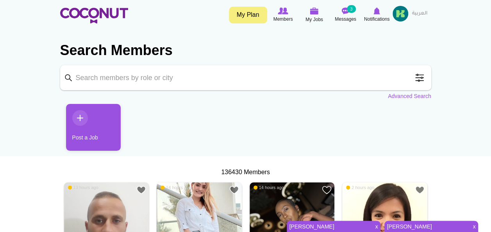
click at [132, 81] on input "Keyword" at bounding box center [245, 77] width 371 height 25
type input "Hostess"
click button "Search" at bounding box center [0, 0] width 0 height 0
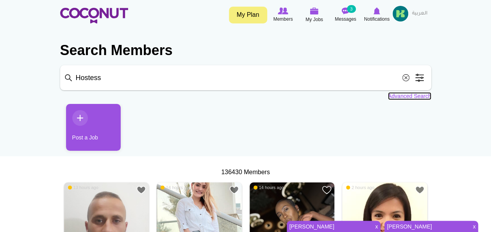
click at [391, 95] on link "Advanced Search" at bounding box center [409, 96] width 43 height 8
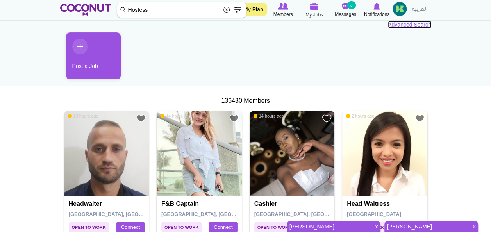
scroll to position [13, 0]
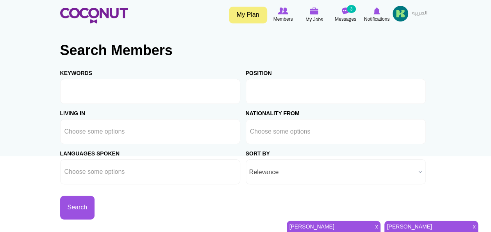
click at [285, 93] on input "text" at bounding box center [285, 91] width 70 height 7
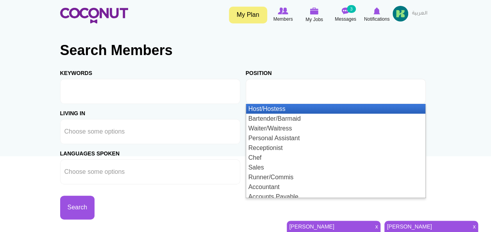
click at [259, 112] on li "Host/Hostess" at bounding box center [335, 109] width 179 height 10
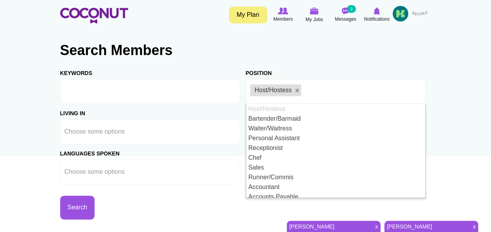
click at [193, 109] on div "Living in [GEOGRAPHIC_DATA] [GEOGRAPHIC_DATA] [GEOGRAPHIC_DATA] [GEOGRAPHIC_DAT…" at bounding box center [153, 124] width 186 height 40
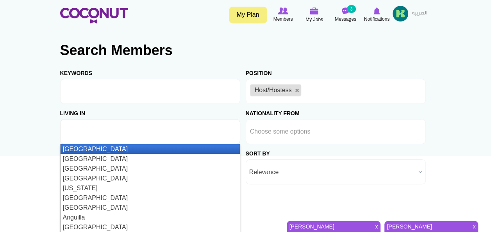
click at [101, 134] on input "text" at bounding box center [99, 131] width 70 height 7
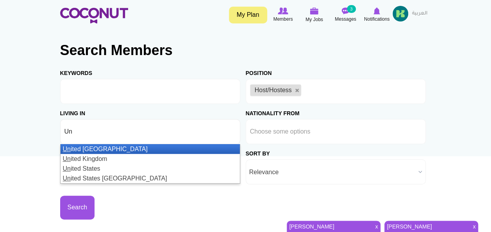
type input "Un"
click at [91, 149] on li "Un ited [GEOGRAPHIC_DATA]" at bounding box center [150, 149] width 179 height 10
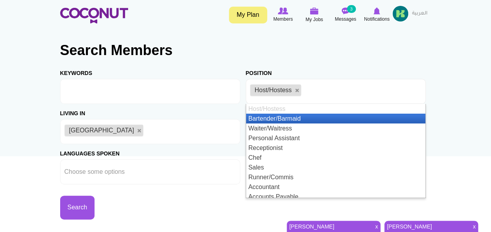
click at [421, 90] on ul "Host/Hostess" at bounding box center [336, 91] width 180 height 25
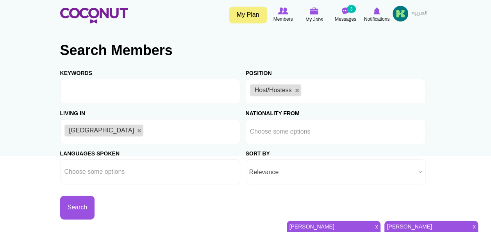
click at [74, 198] on button "Search" at bounding box center [77, 208] width 35 height 24
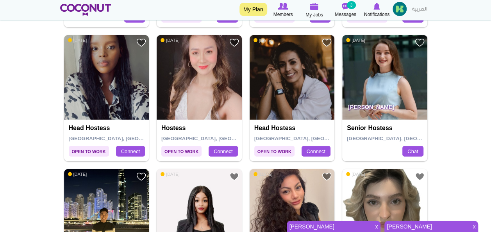
scroll to position [1039, 0]
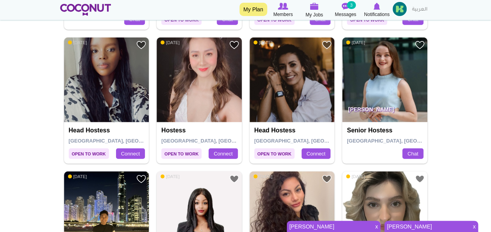
click at [217, 66] on img at bounding box center [199, 80] width 85 height 85
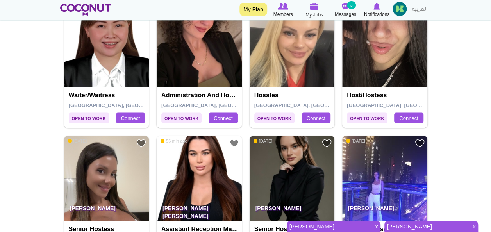
scroll to position [808, 0]
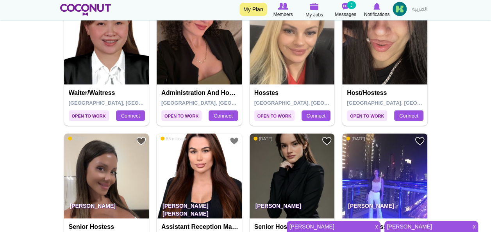
click at [385, 163] on img at bounding box center [384, 176] width 85 height 85
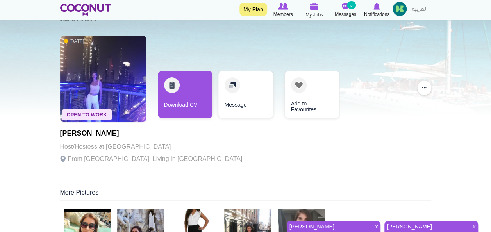
scroll to position [7, 0]
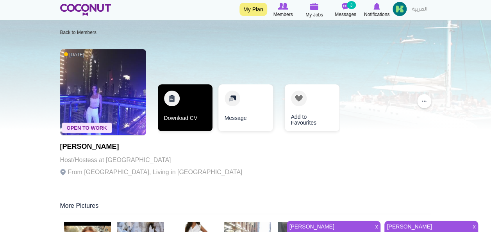
click at [184, 111] on link "Download CV" at bounding box center [185, 107] width 55 height 47
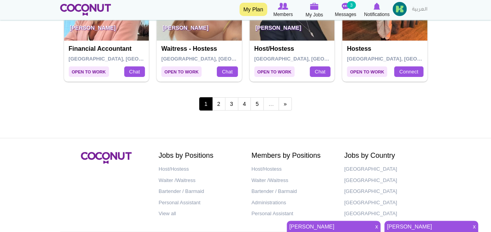
scroll to position [1526, 0]
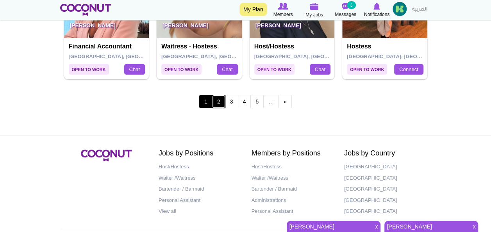
click at [217, 100] on link "2" at bounding box center [218, 101] width 13 height 13
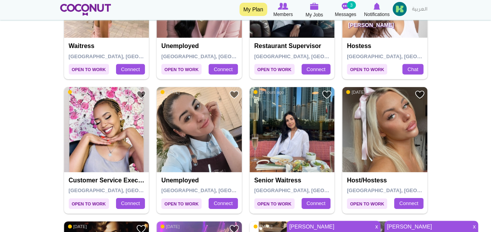
scroll to position [1117, 0]
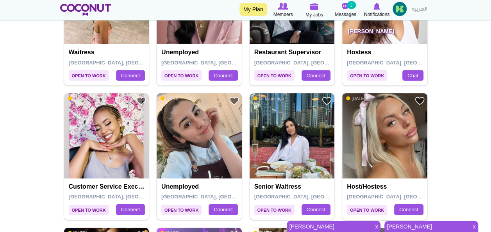
click at [387, 120] on img at bounding box center [384, 135] width 85 height 85
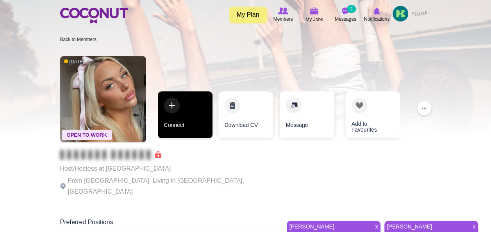
click at [193, 113] on link "Connect" at bounding box center [185, 114] width 55 height 47
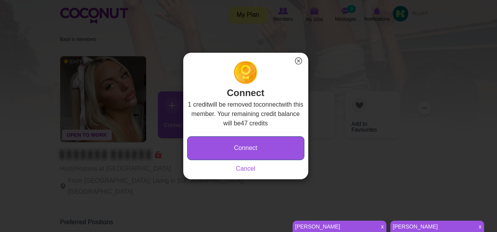
click at [216, 147] on button "Connect" at bounding box center [245, 148] width 117 height 24
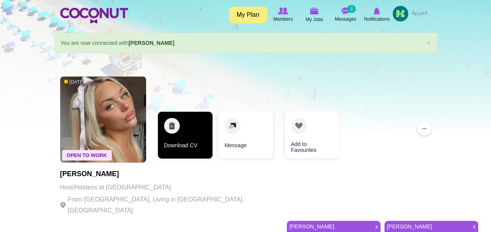
click at [186, 117] on link "Download CV" at bounding box center [185, 135] width 55 height 47
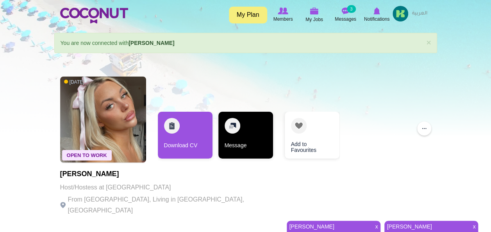
click at [242, 130] on link "Message" at bounding box center [245, 135] width 55 height 47
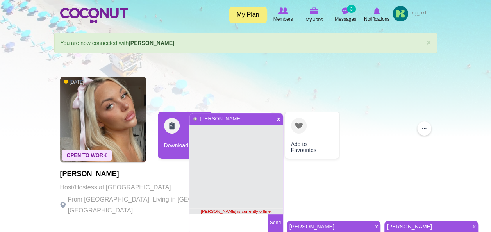
click at [206, 222] on textarea at bounding box center [229, 223] width 78 height 17
type textarea "Hi [PERSON_NAME] Good afternoon"
click at [277, 228] on button "Send" at bounding box center [275, 223] width 15 height 17
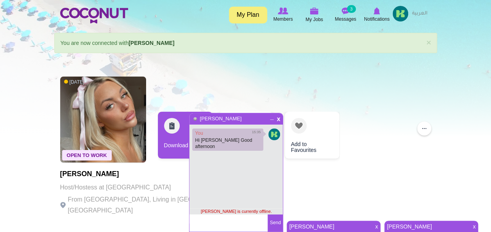
click at [409, 227] on link "[PERSON_NAME]" at bounding box center [427, 226] width 84 height 11
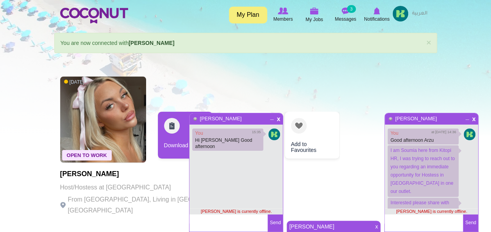
scroll to position [11, 0]
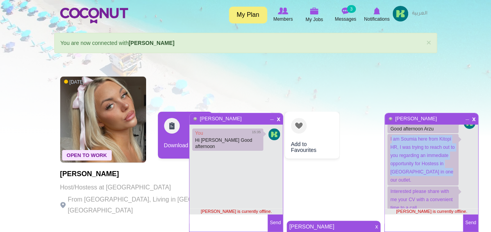
drag, startPoint x: 391, startPoint y: 151, endPoint x: 445, endPoint y: 185, distance: 64.0
click at [445, 185] on p "I am Soumia here from Kitopi HR, I was trying to reach out to you regarding an …" at bounding box center [423, 160] width 71 height 52
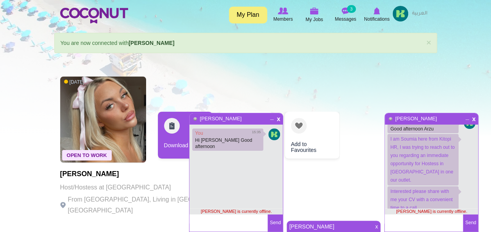
click at [223, 224] on textarea at bounding box center [229, 223] width 78 height 17
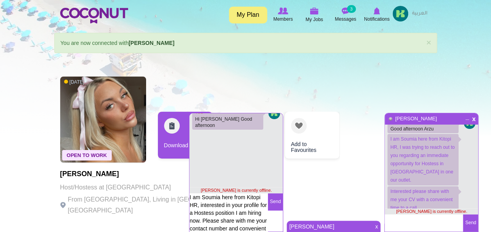
scroll to position [23, 0]
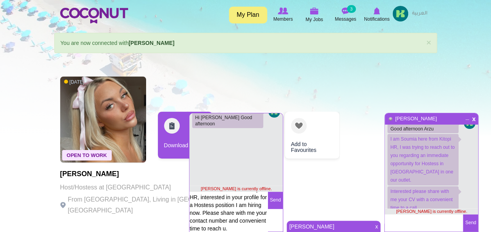
type textarea "I am Soumia here from Kitopi HR, interested in your profile for a Hostess posit…"
click at [275, 202] on button "Send" at bounding box center [275, 200] width 15 height 17
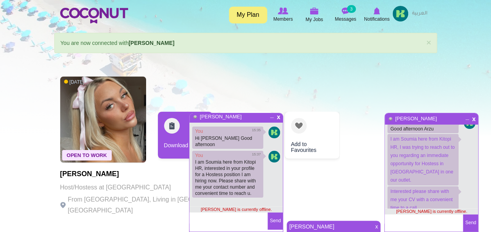
scroll to position [2, 0]
click at [312, 13] on img at bounding box center [314, 10] width 9 height 7
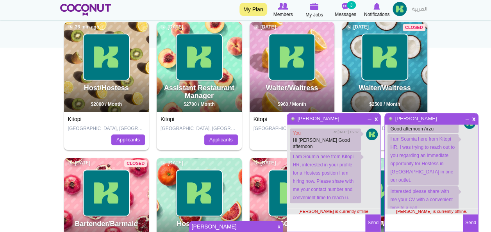
scroll to position [111, 0]
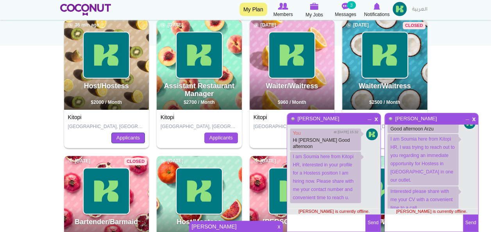
click at [134, 135] on link "Applicants" at bounding box center [128, 137] width 34 height 11
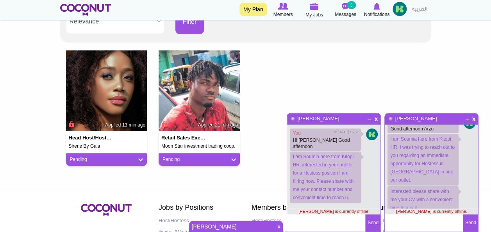
scroll to position [179, 0]
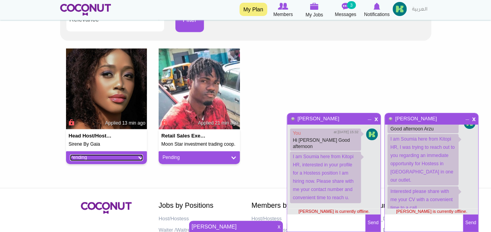
click at [141, 157] on link "Pending" at bounding box center [106, 157] width 73 height 7
click at [38, 133] on body "Toggle navigation My Plan Members My Jobs Post a Job Messages 3 Notifications M…" at bounding box center [245, 67] width 491 height 493
click at [232, 161] on div "Pending" at bounding box center [199, 157] width 81 height 13
click at [231, 158] on link "Pending" at bounding box center [199, 157] width 73 height 7
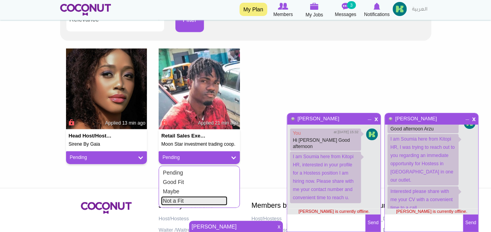
click at [180, 200] on link "Not a Fit" at bounding box center [194, 200] width 66 height 9
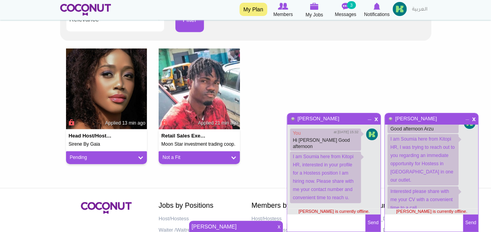
click at [467, 119] on span "_" at bounding box center [467, 117] width 7 height 5
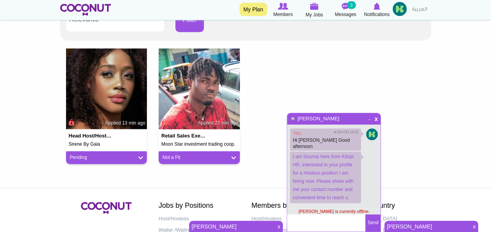
click at [369, 119] on span "_" at bounding box center [370, 117] width 7 height 5
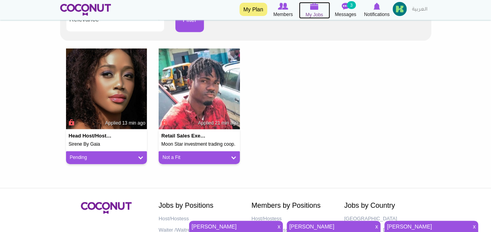
click at [314, 11] on span "My Jobs" at bounding box center [315, 15] width 18 height 8
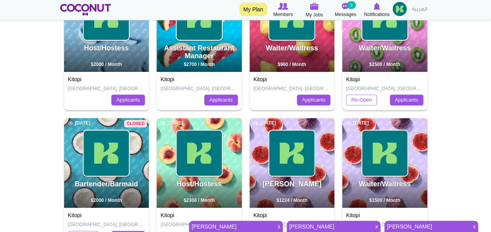
scroll to position [149, 0]
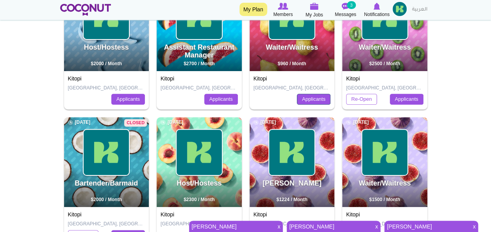
click at [309, 95] on link "Applicants" at bounding box center [314, 99] width 34 height 11
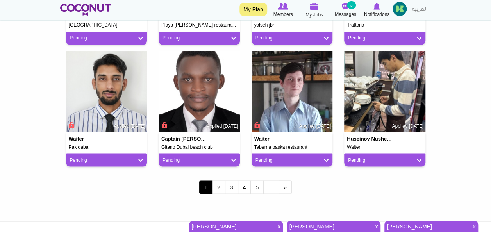
scroll to position [713, 0]
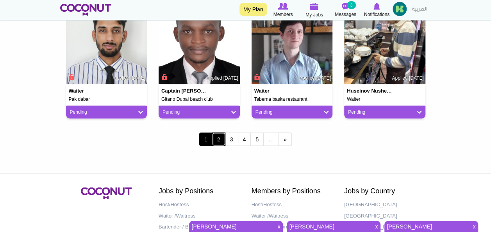
click at [217, 139] on link "2" at bounding box center [218, 138] width 13 height 13
